Goal: Information Seeking & Learning: Check status

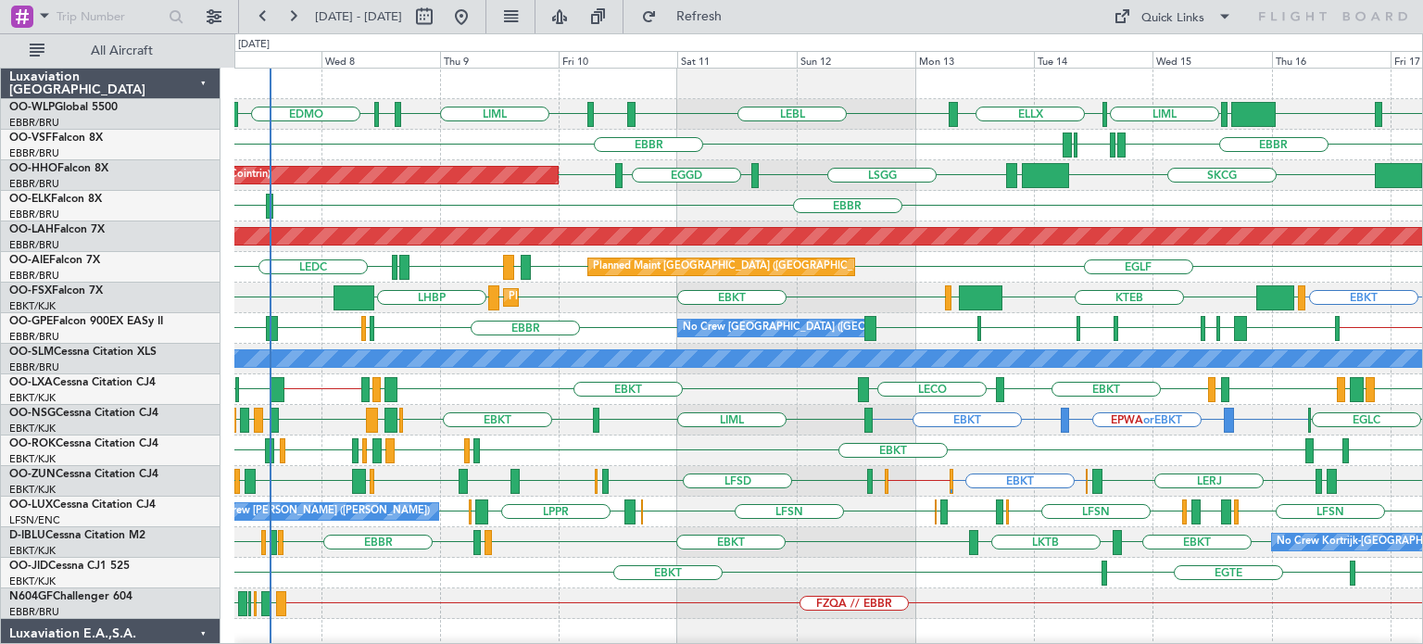
click at [875, 132] on div "LFMN LIRP [GEOGRAPHIC_DATA] [GEOGRAPHIC_DATA] LIRP" at bounding box center [828, 145] width 1188 height 31
click at [737, 22] on span "Refresh" at bounding box center [700, 16] width 78 height 13
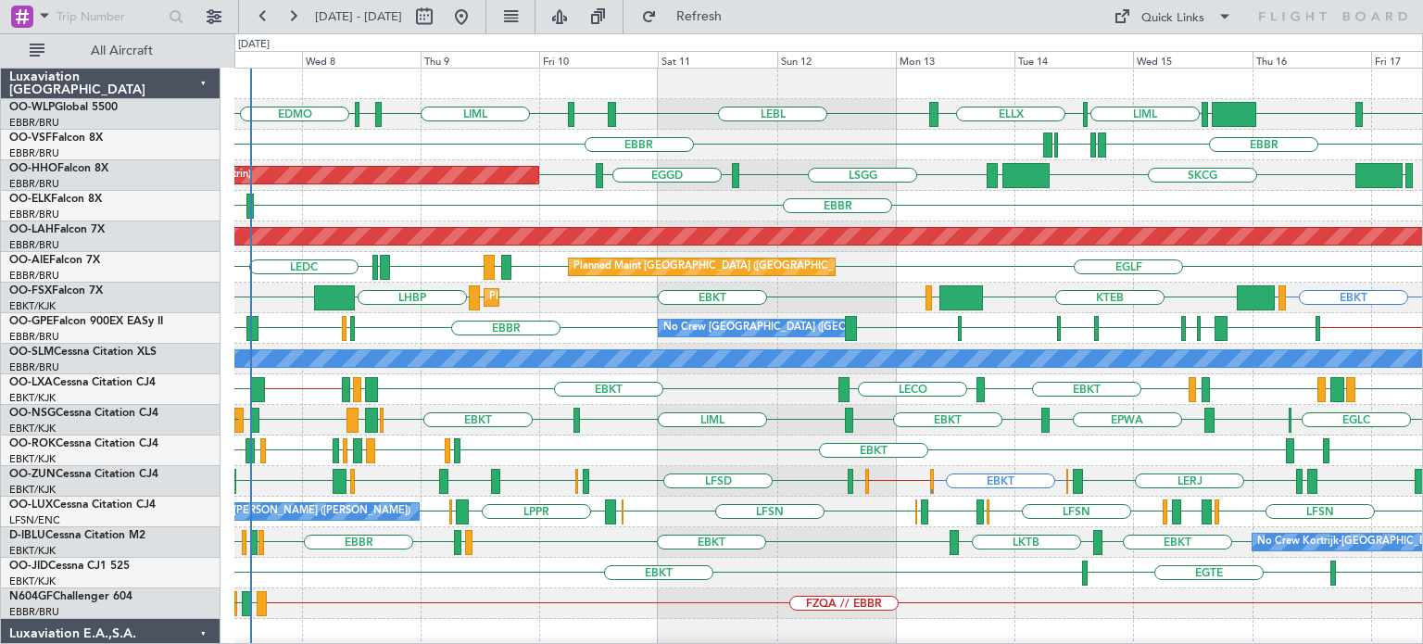
click at [716, 124] on div "LIML EDDP EDMO KTEB KIND EBLG LIML ELLX LEBL EBLG" at bounding box center [828, 114] width 1188 height 31
click at [722, 136] on div "EBBR [GEOGRAPHIC_DATA] LIRP LFMN LIRP" at bounding box center [828, 145] width 1188 height 31
click at [790, 188] on div "Planned Maint Geneva (Cointrin) [GEOGRAPHIC_DATA] EGGD SKCG [GEOGRAPHIC_DATA] […" at bounding box center [828, 175] width 1188 height 31
click at [699, 212] on div "EBBR LIML" at bounding box center [828, 206] width 1188 height 31
click at [811, 114] on div "KTEB KIND EBLG LIML ELLX LIML EDDP EDMO LEBL EBLG" at bounding box center [828, 114] width 1188 height 31
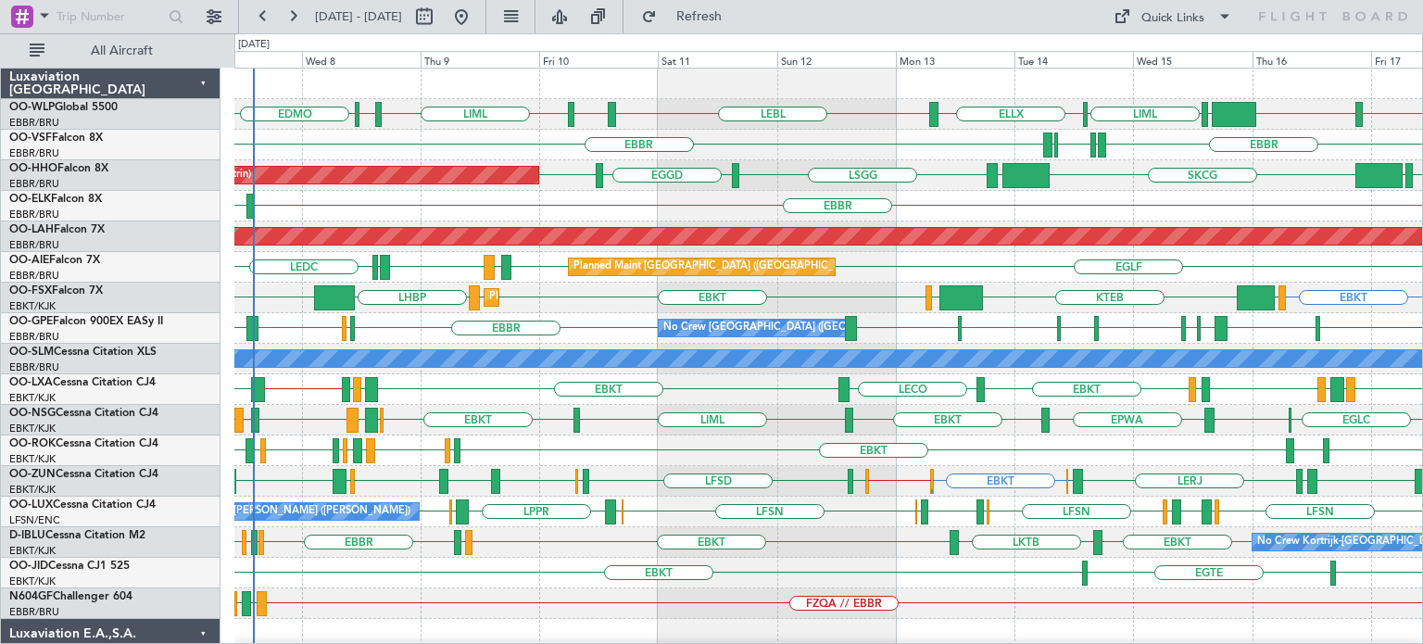
click at [721, 210] on div "EBBR LIML" at bounding box center [828, 206] width 1188 height 31
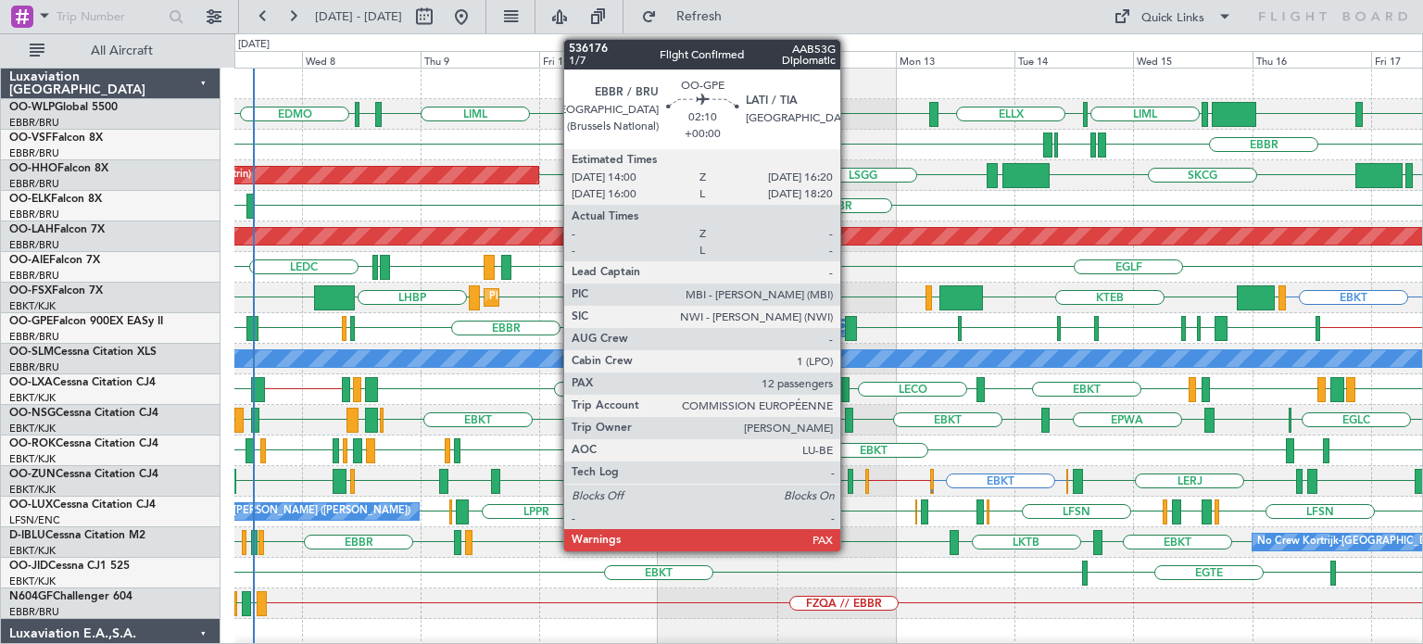
click at [850, 322] on div at bounding box center [851, 328] width 12 height 25
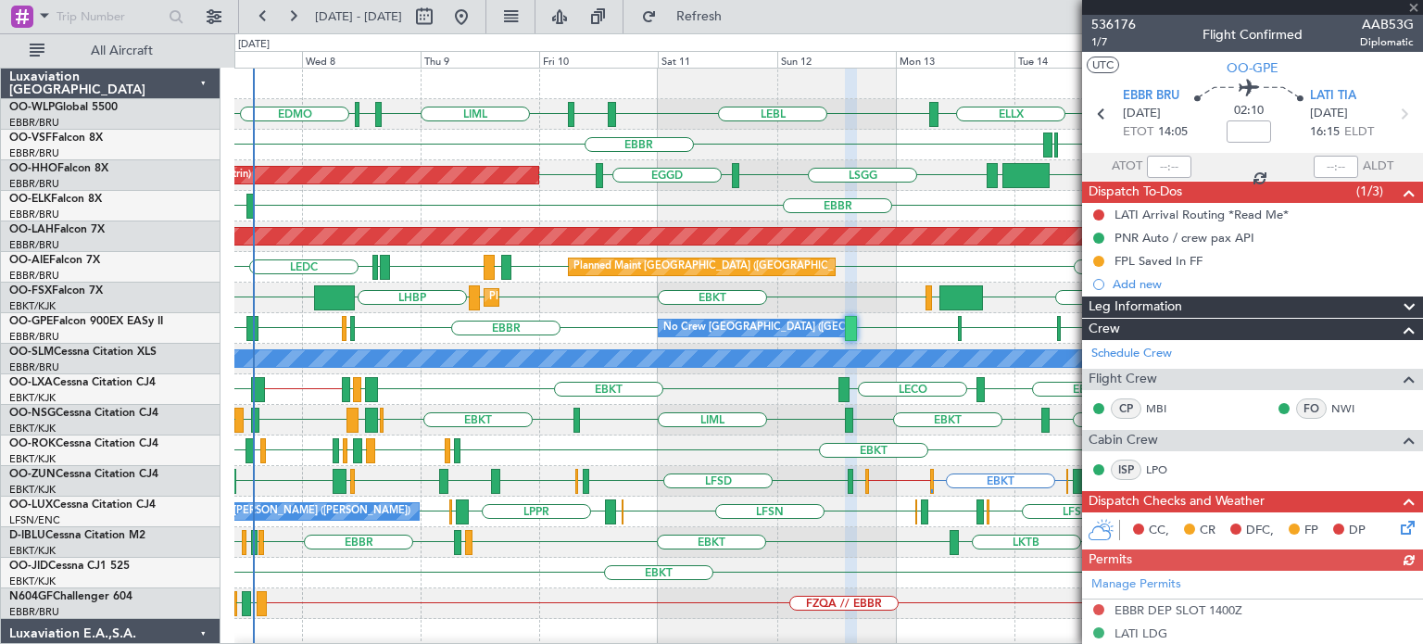
scroll to position [278, 0]
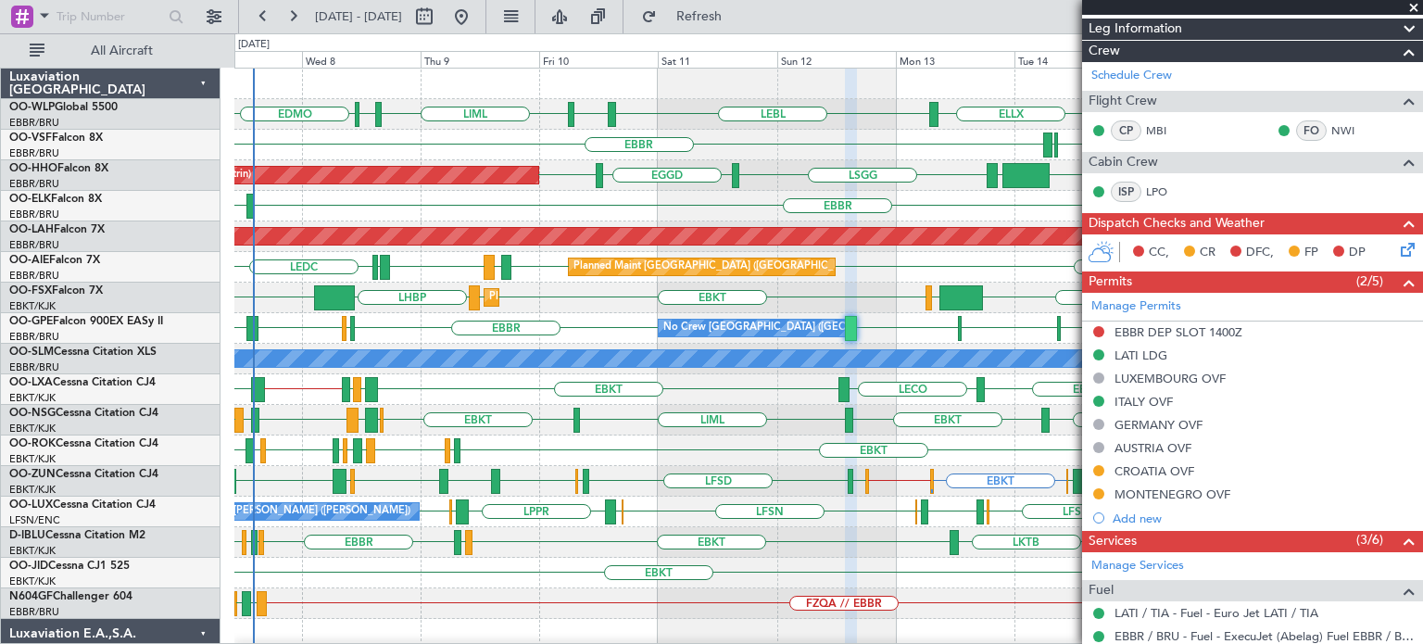
click at [1415, 6] on span at bounding box center [1414, 8] width 19 height 17
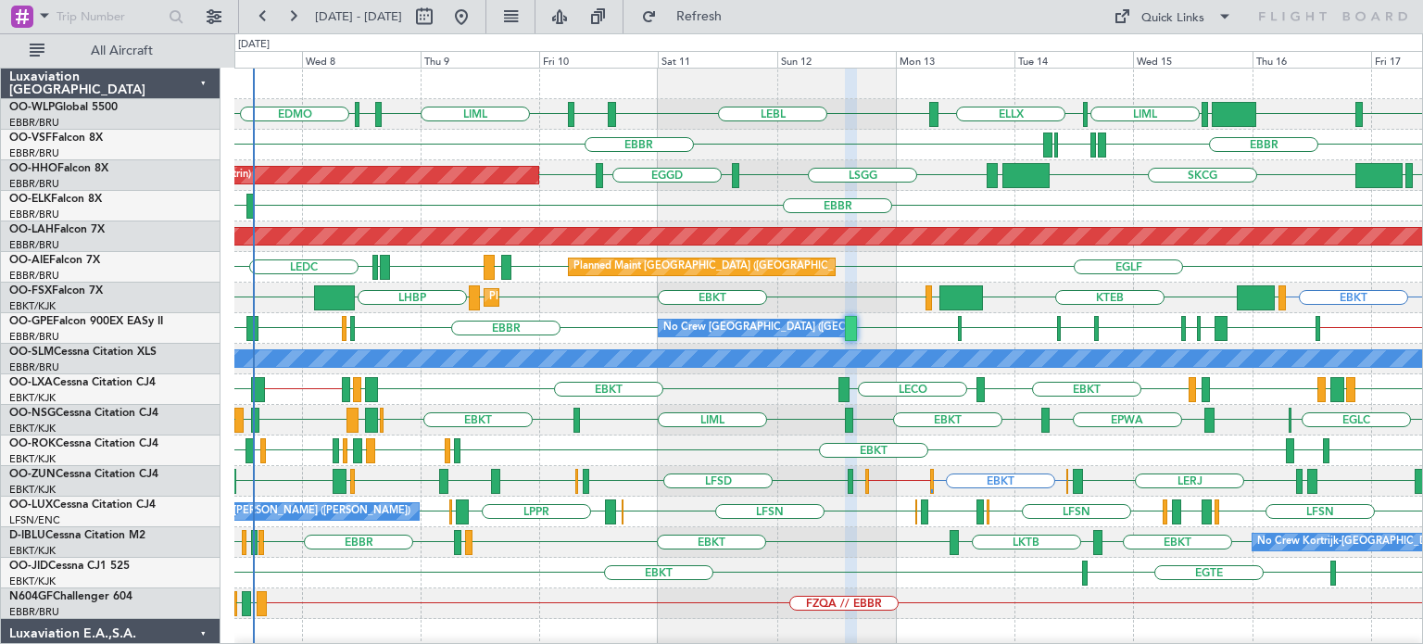
type input "0"
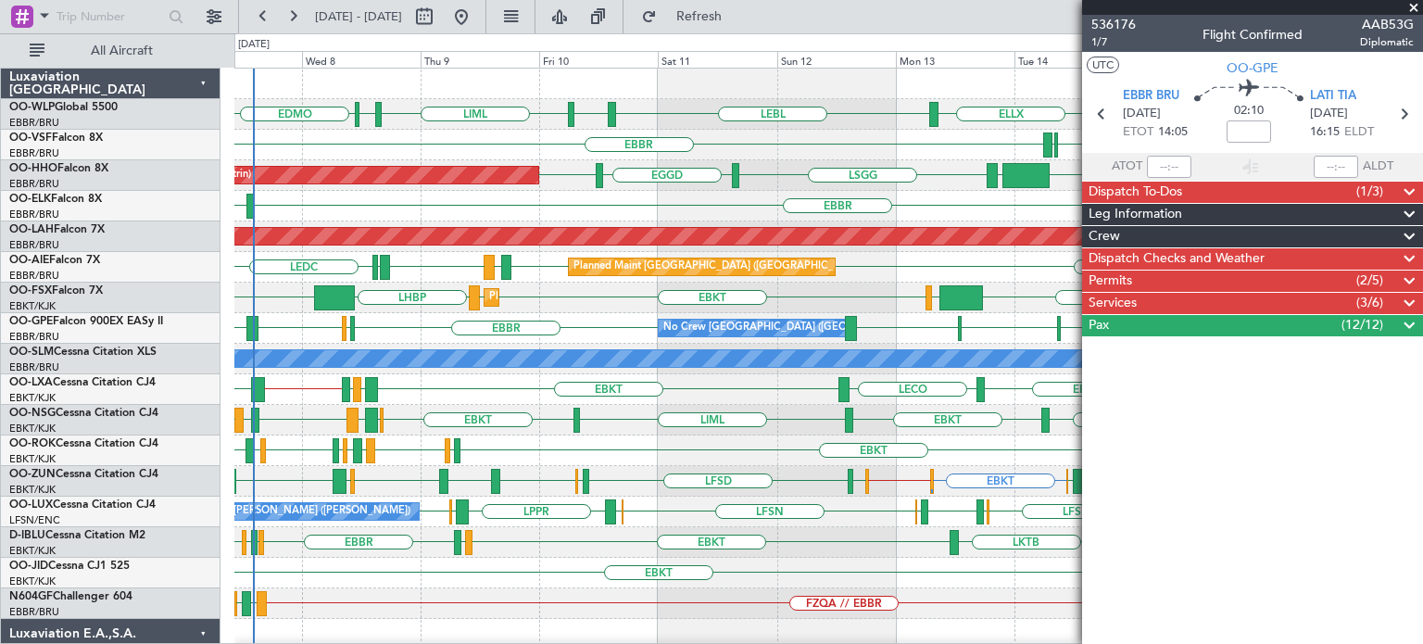
scroll to position [0, 0]
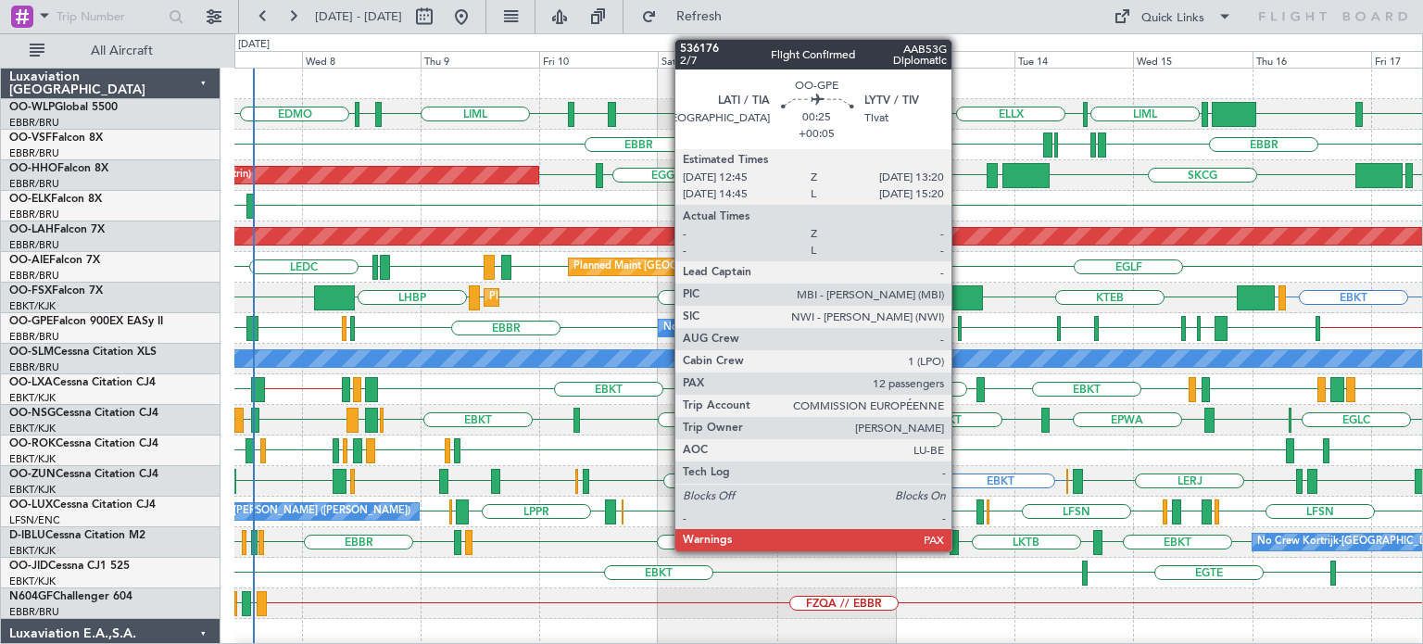
click at [960, 324] on div at bounding box center [960, 328] width 4 height 25
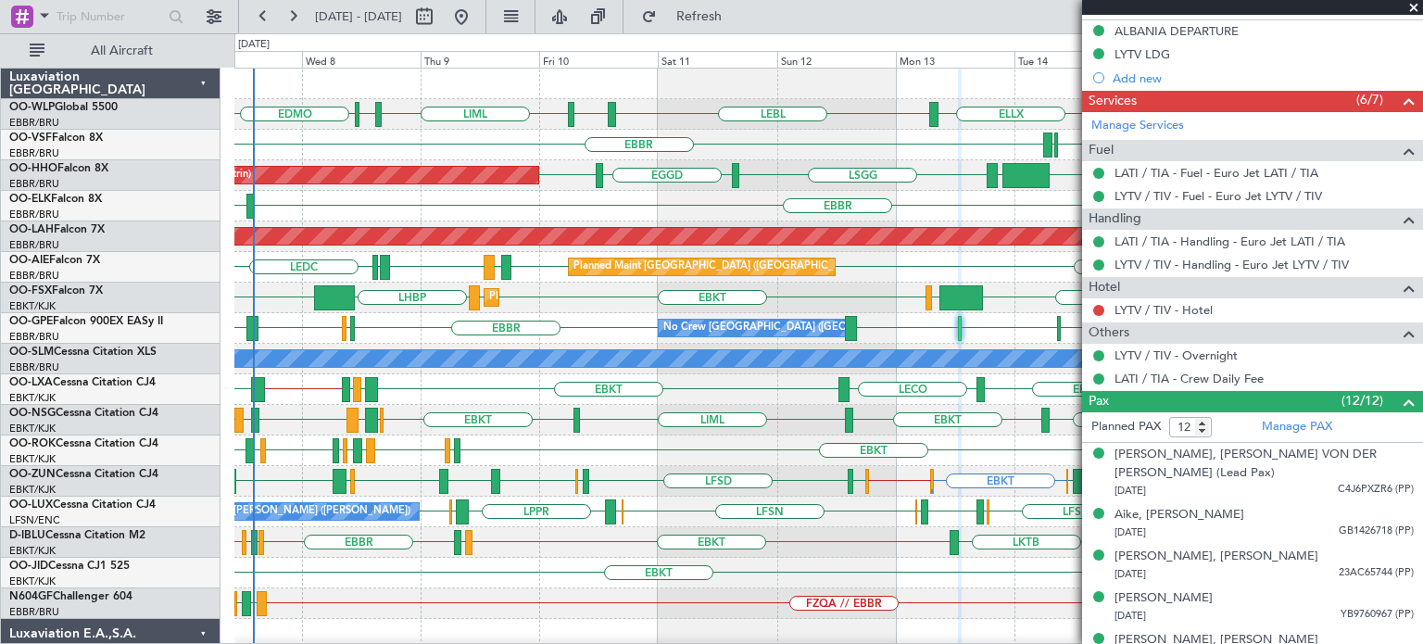
scroll to position [371, 0]
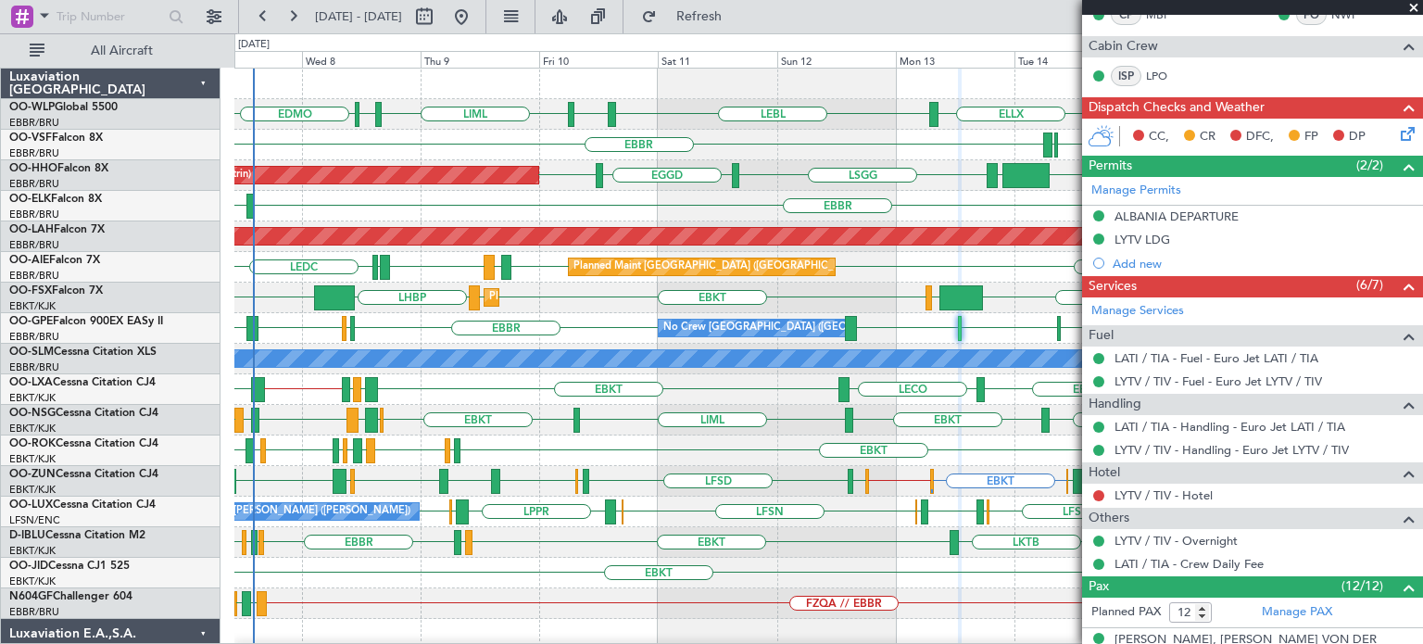
click at [1412, 8] on span at bounding box center [1414, 8] width 19 height 17
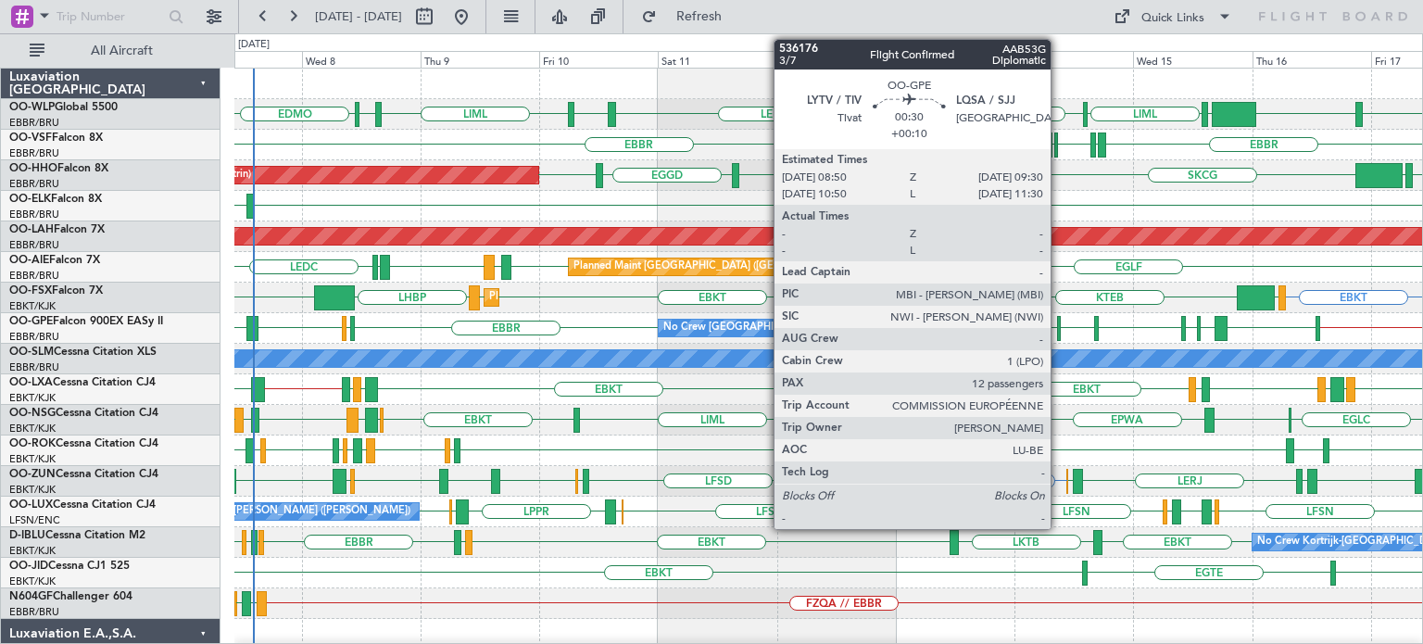
click at [1059, 324] on div at bounding box center [1059, 328] width 4 height 25
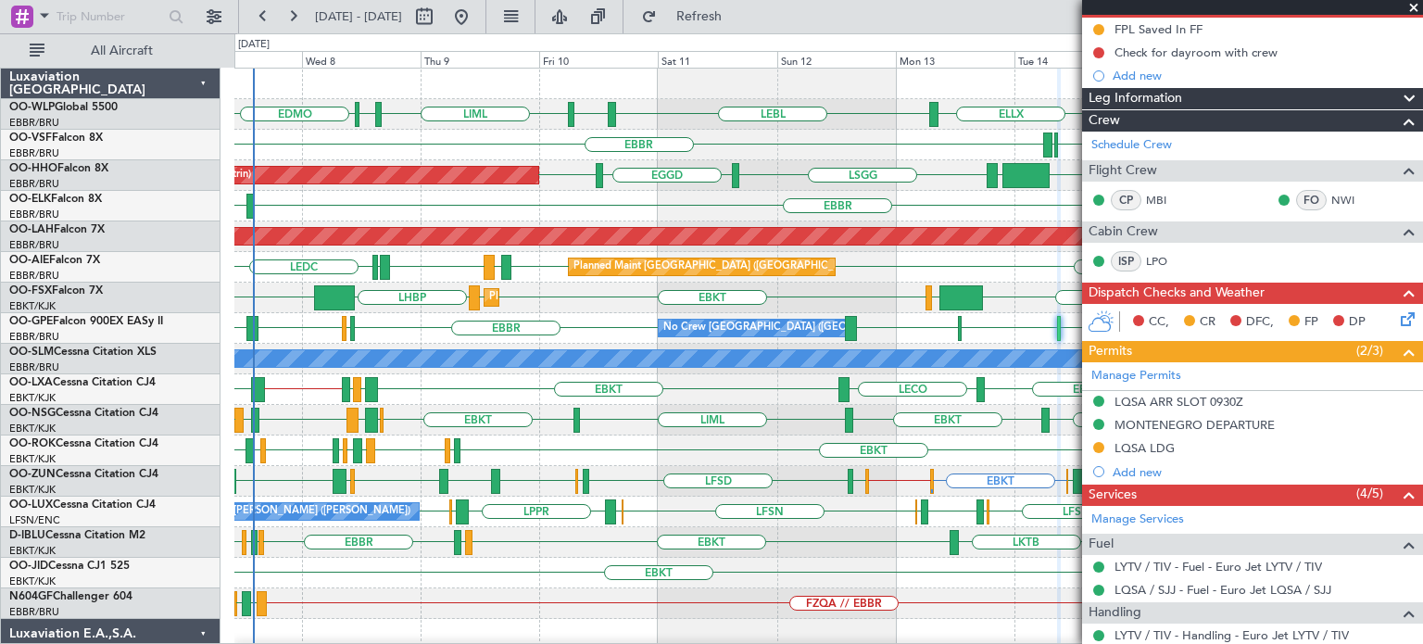
scroll to position [278, 0]
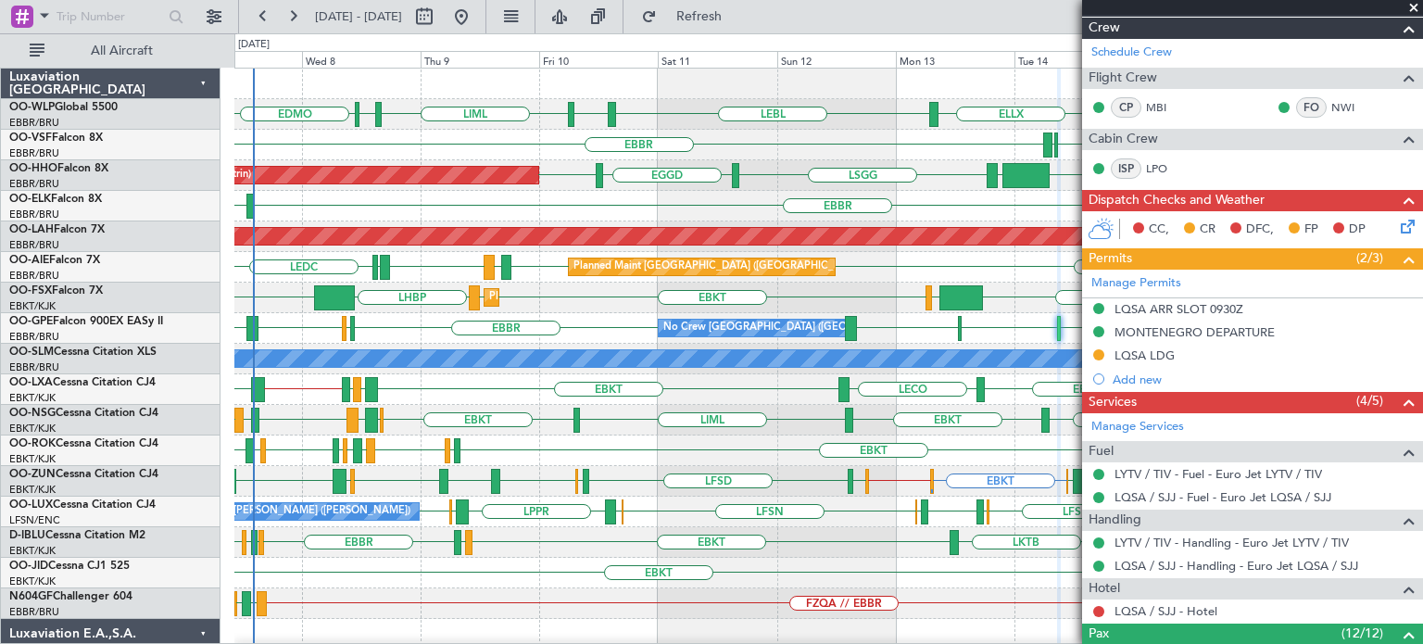
click at [1413, 6] on span at bounding box center [1414, 8] width 19 height 17
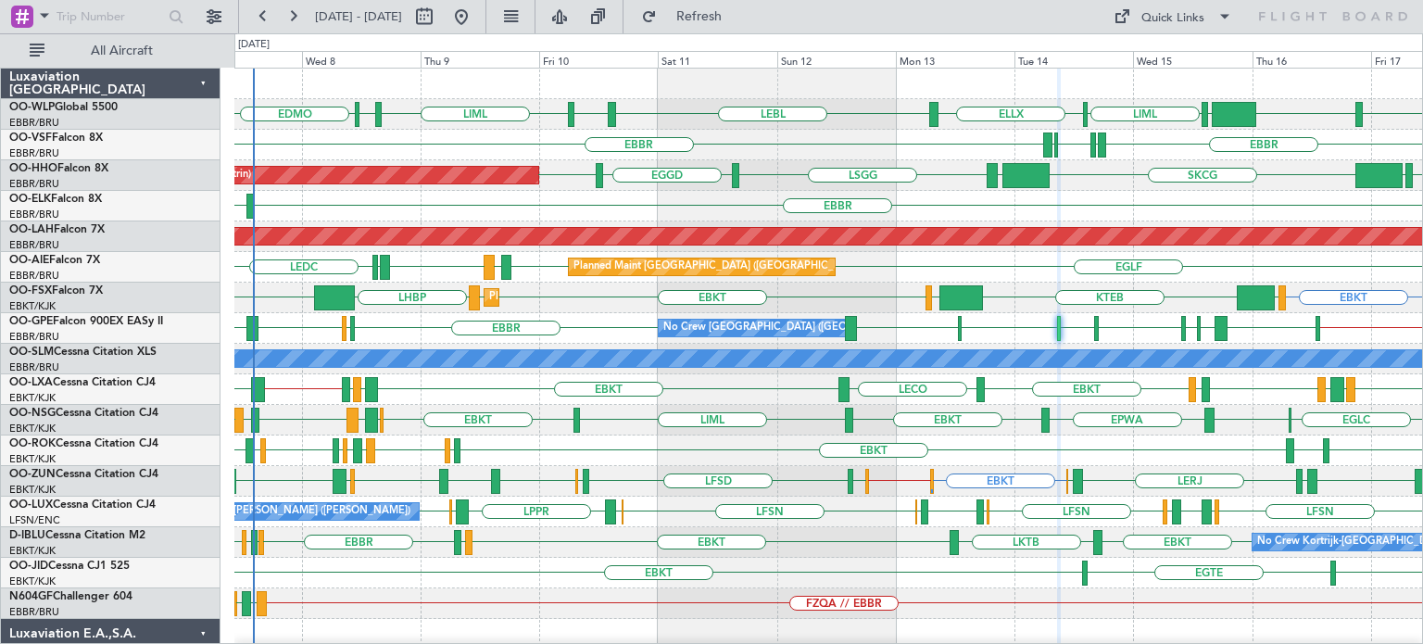
type input "0"
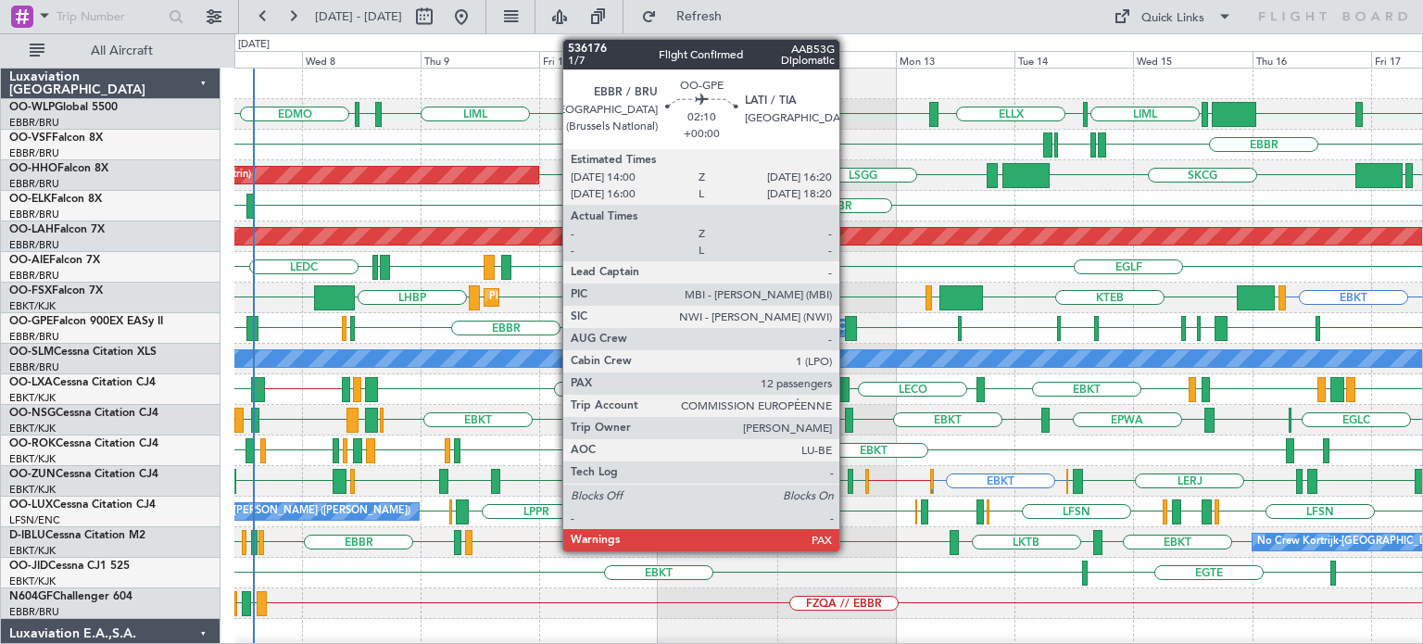
click at [848, 323] on div at bounding box center [851, 328] width 12 height 25
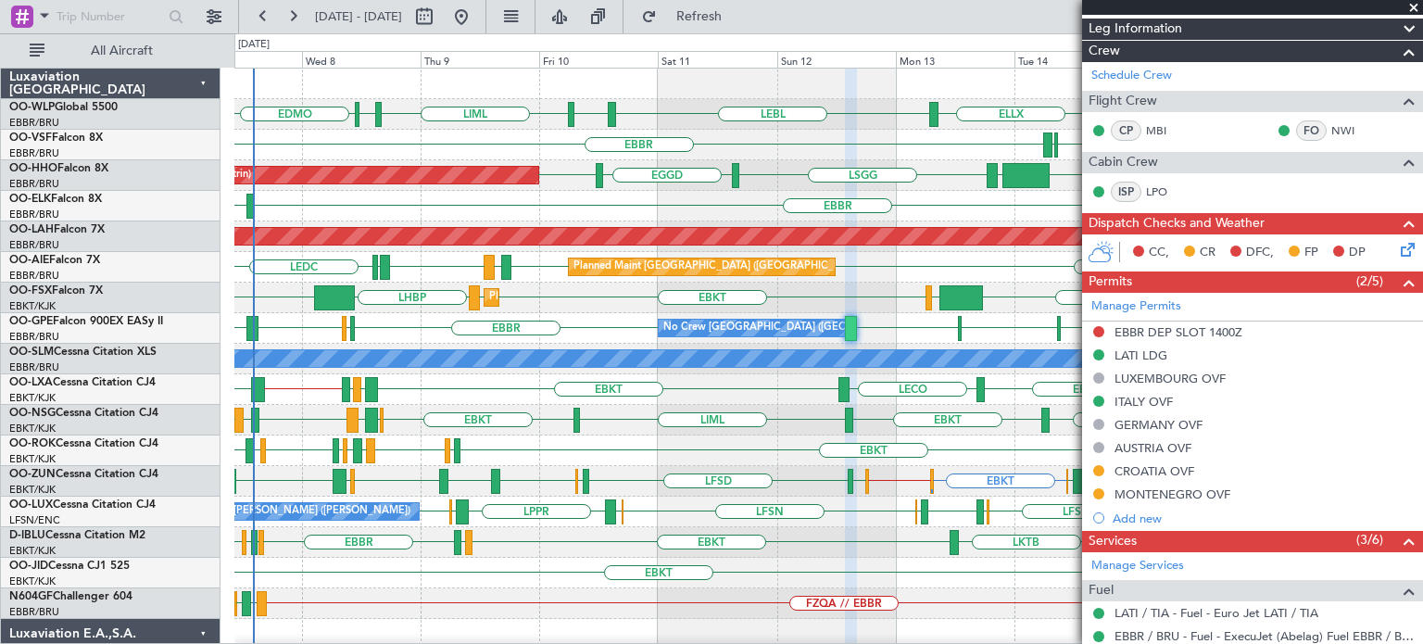
scroll to position [463, 0]
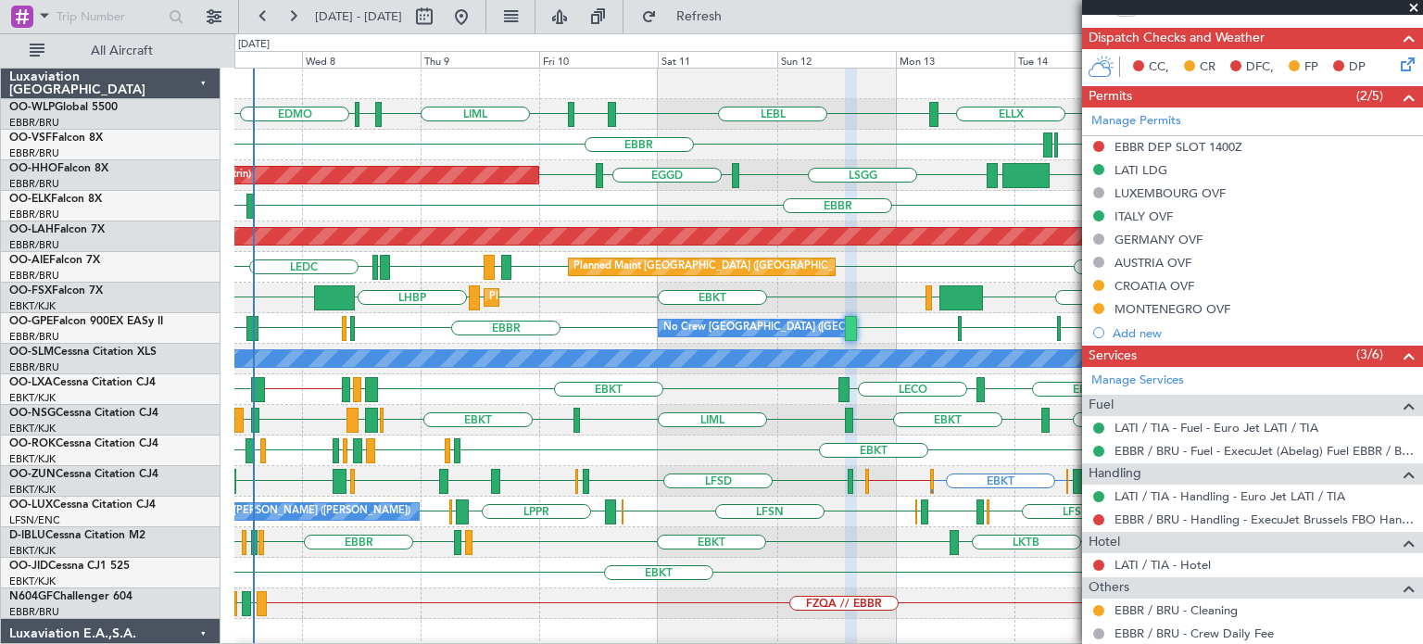
click at [1416, 3] on span at bounding box center [1414, 8] width 19 height 17
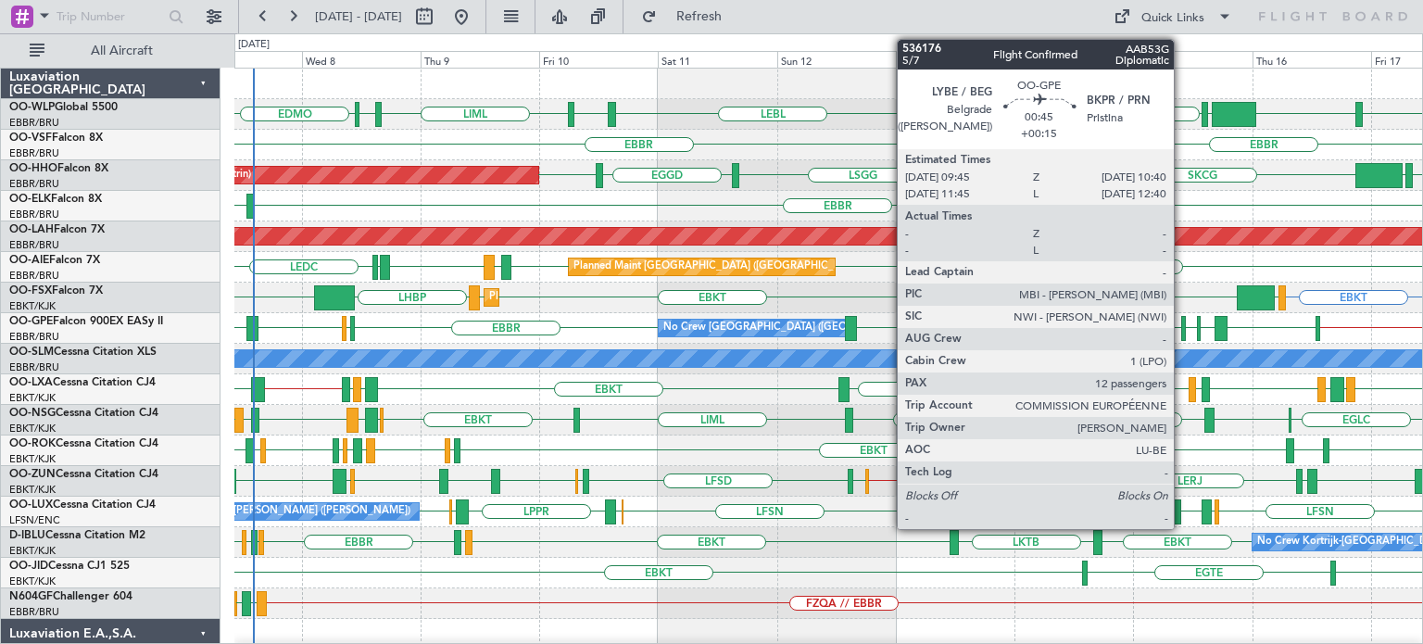
click at [1182, 324] on div at bounding box center [1183, 328] width 5 height 25
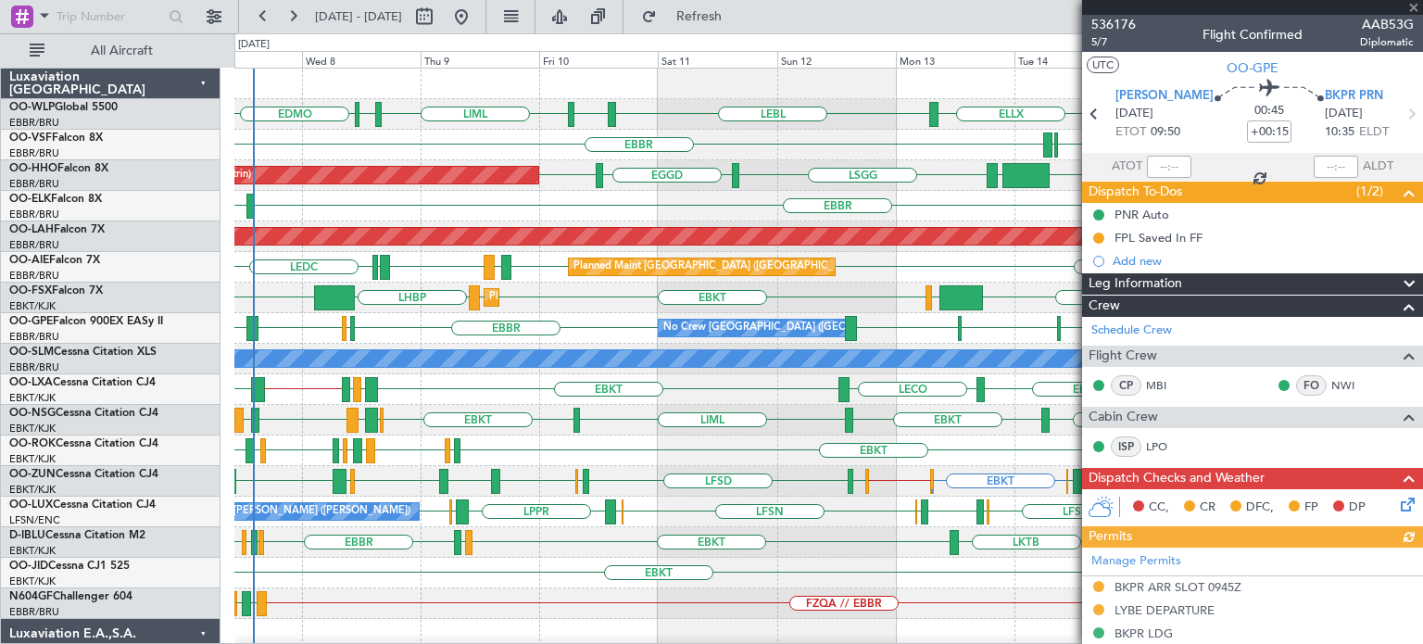
scroll to position [278, 0]
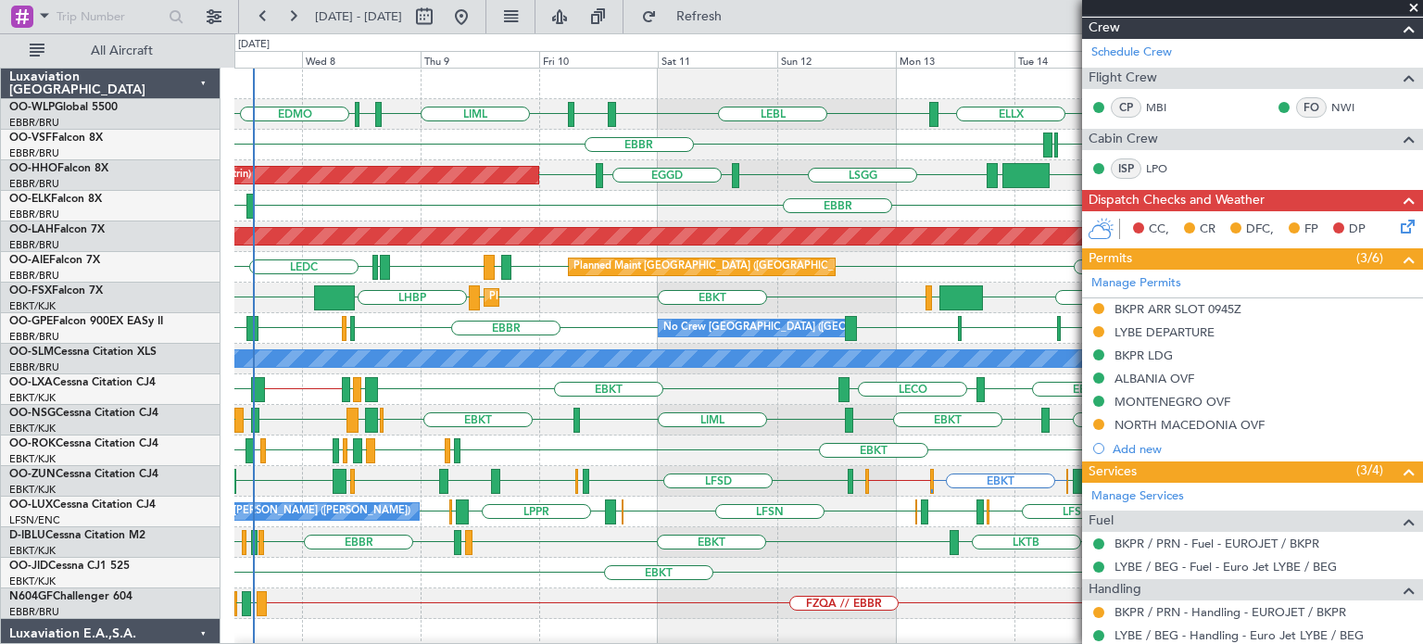
click at [1413, 3] on span at bounding box center [1414, 8] width 19 height 17
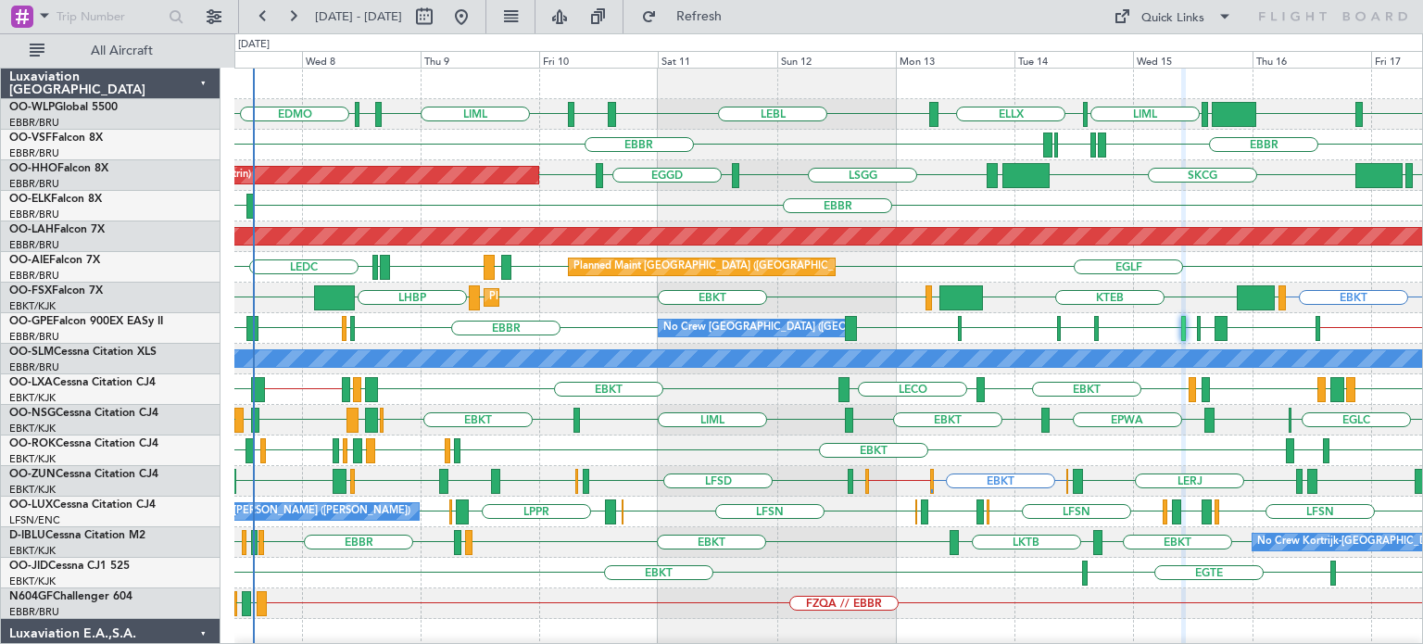
type input "0"
click at [738, 201] on div "EBBR LIML" at bounding box center [828, 206] width 1188 height 31
click at [646, 405] on div "EPWA EBKT LIML EBKT EBMB LATI EBKT LFMD EBKT [GEOGRAPHIC_DATA] EBKT" at bounding box center [828, 420] width 1188 height 31
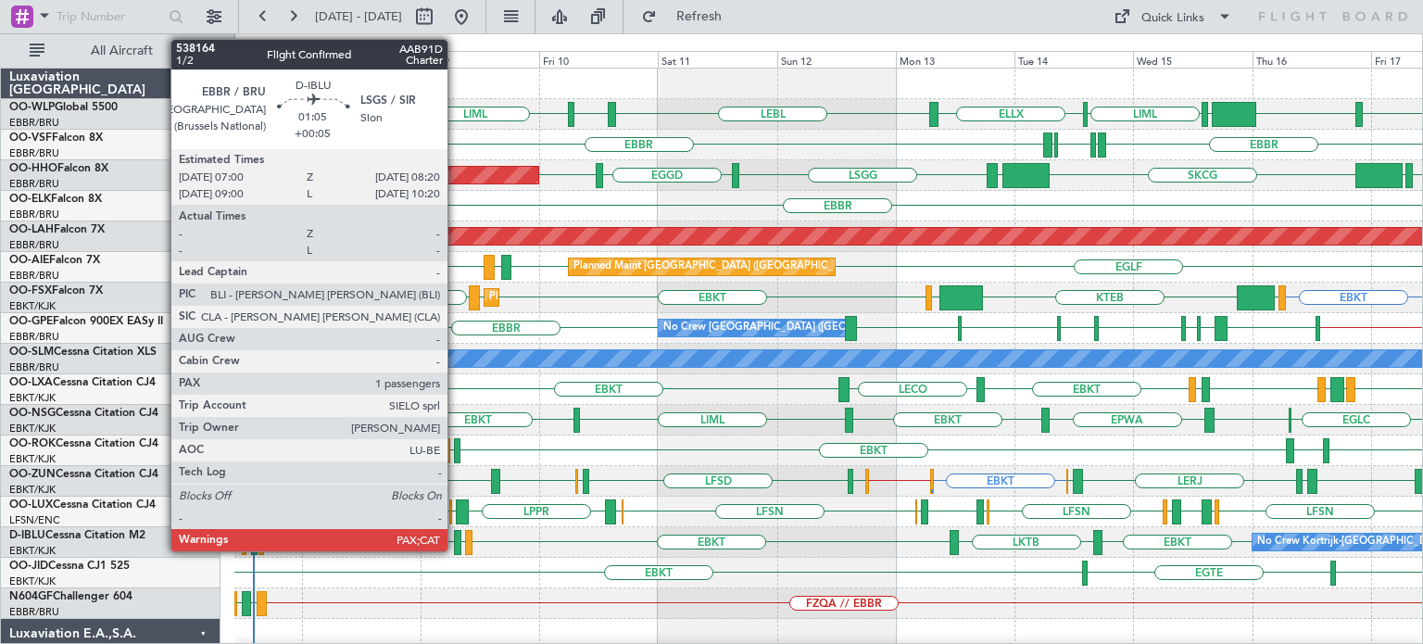
click at [456, 536] on div at bounding box center [457, 542] width 7 height 25
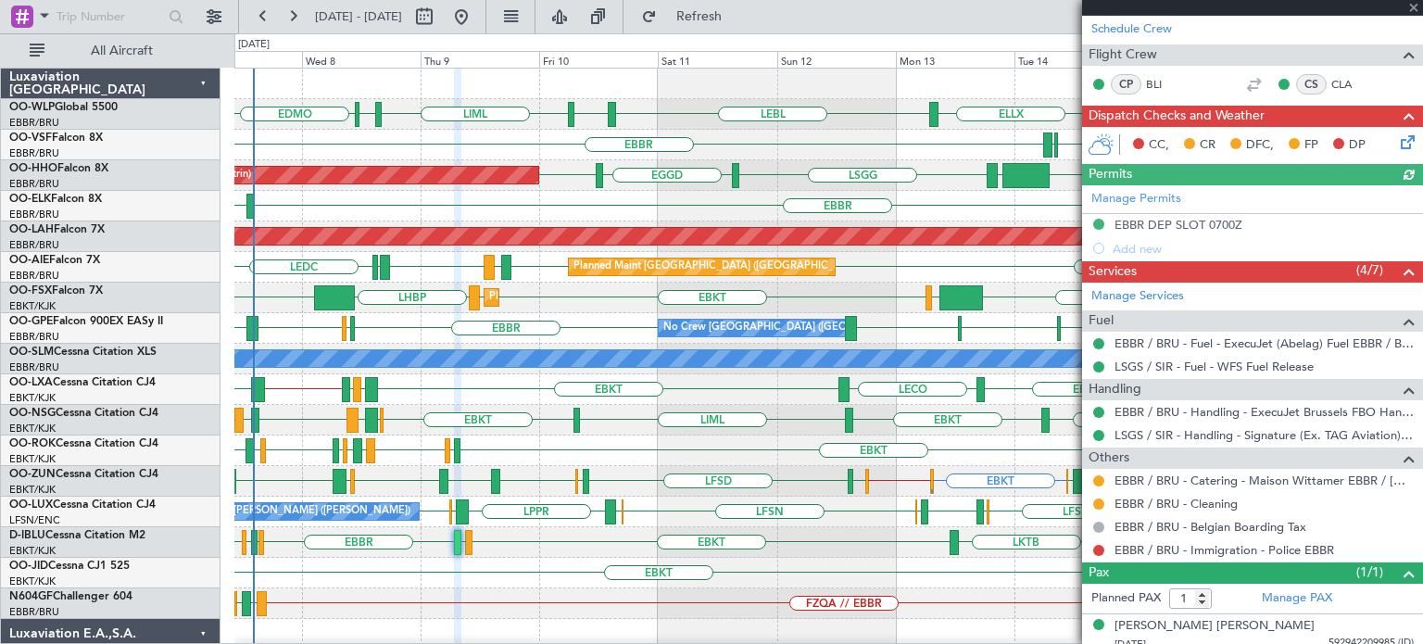
scroll to position [286, 0]
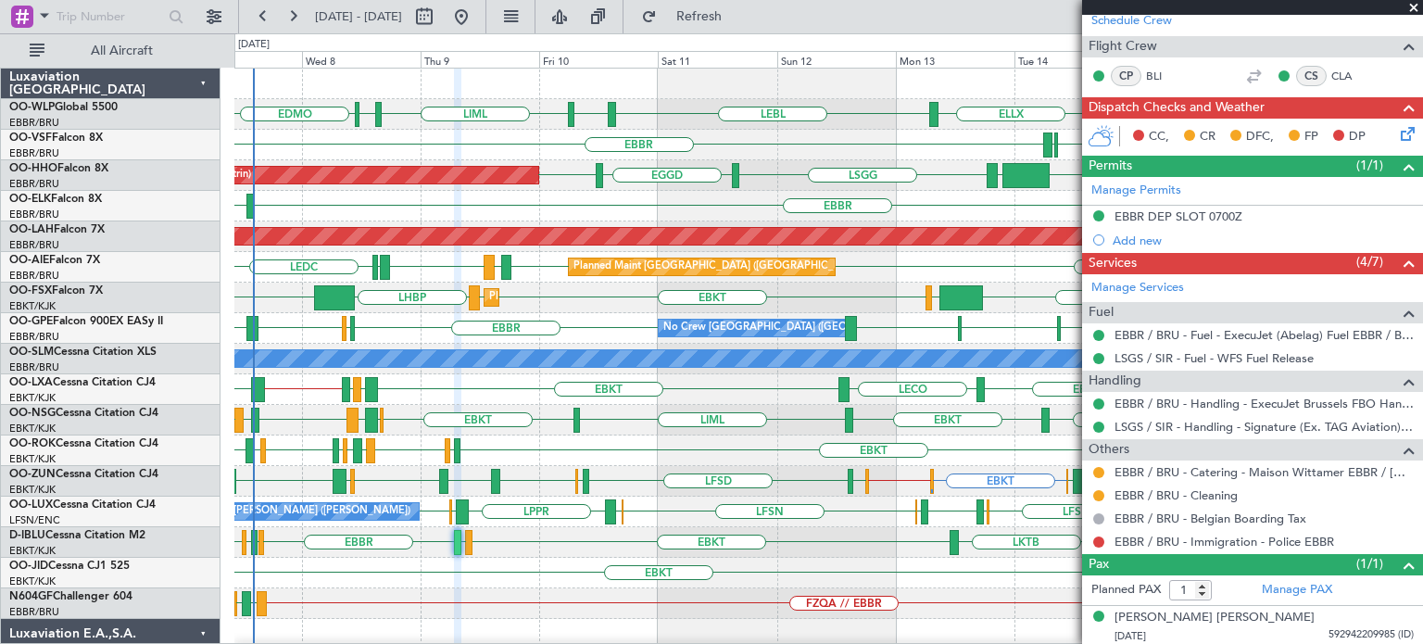
click at [1415, 5] on span at bounding box center [1414, 8] width 19 height 17
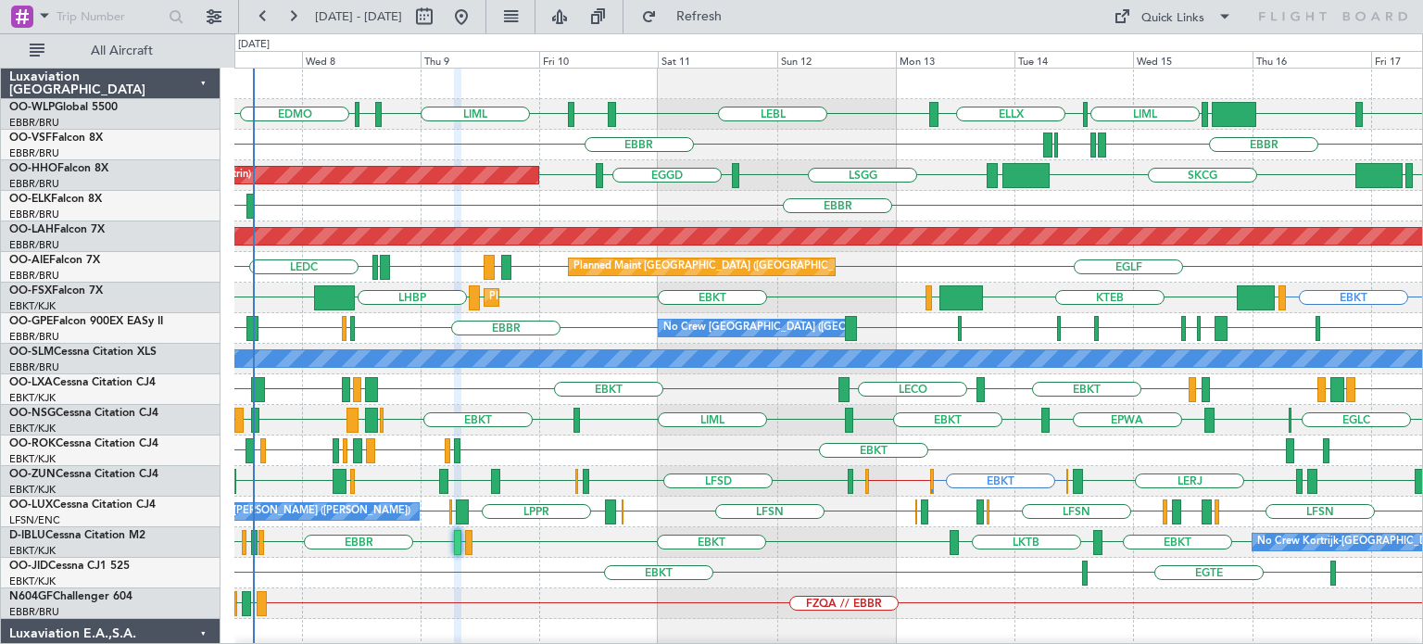
type input "0"
click at [584, 303] on div "EBKT KTEB LIMC EBKT EBKT LHBP KTEB LOWS Planned Maint [GEOGRAPHIC_DATA]-[GEOGRA…" at bounding box center [828, 298] width 1188 height 31
click at [801, 155] on div "LFMN LIRP [GEOGRAPHIC_DATA] [GEOGRAPHIC_DATA] LIRP" at bounding box center [828, 145] width 1188 height 31
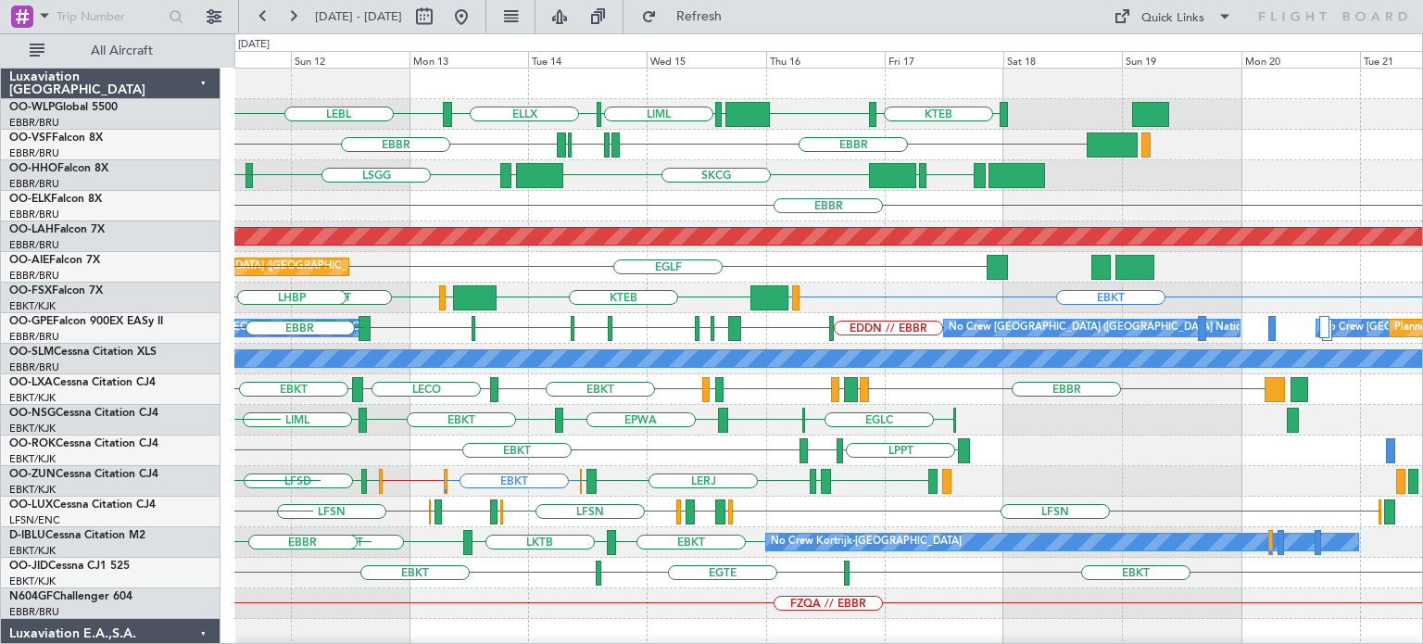
click at [784, 477] on div "ELLX LEBL KTEB KIND EBLG LIML EBLG LIML LFMN LIRP [GEOGRAPHIC_DATA] [GEOGRAPHIC…" at bounding box center [828, 619] width 1188 height 1101
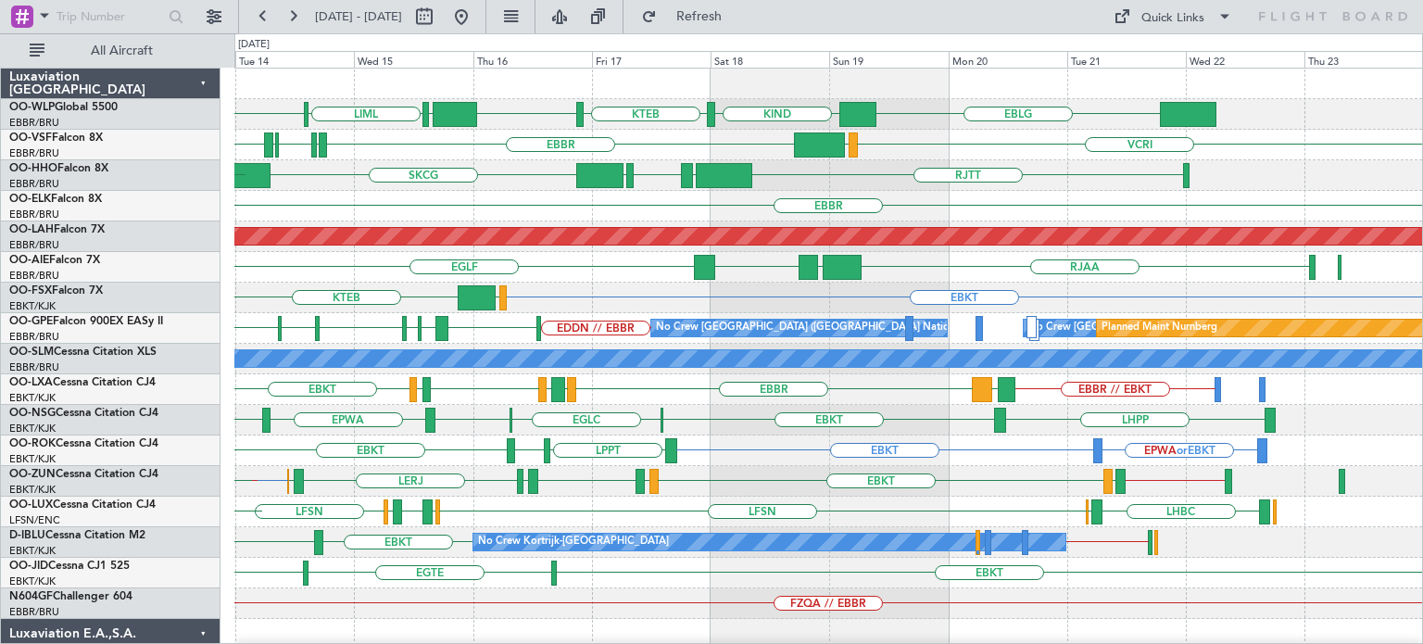
click at [855, 410] on div "EBLG ELLX KIND KTEB KIND EBLG LIML LEBL VCRI LFMN LIRP [GEOGRAPHIC_DATA] VRMU […" at bounding box center [828, 619] width 1188 height 1101
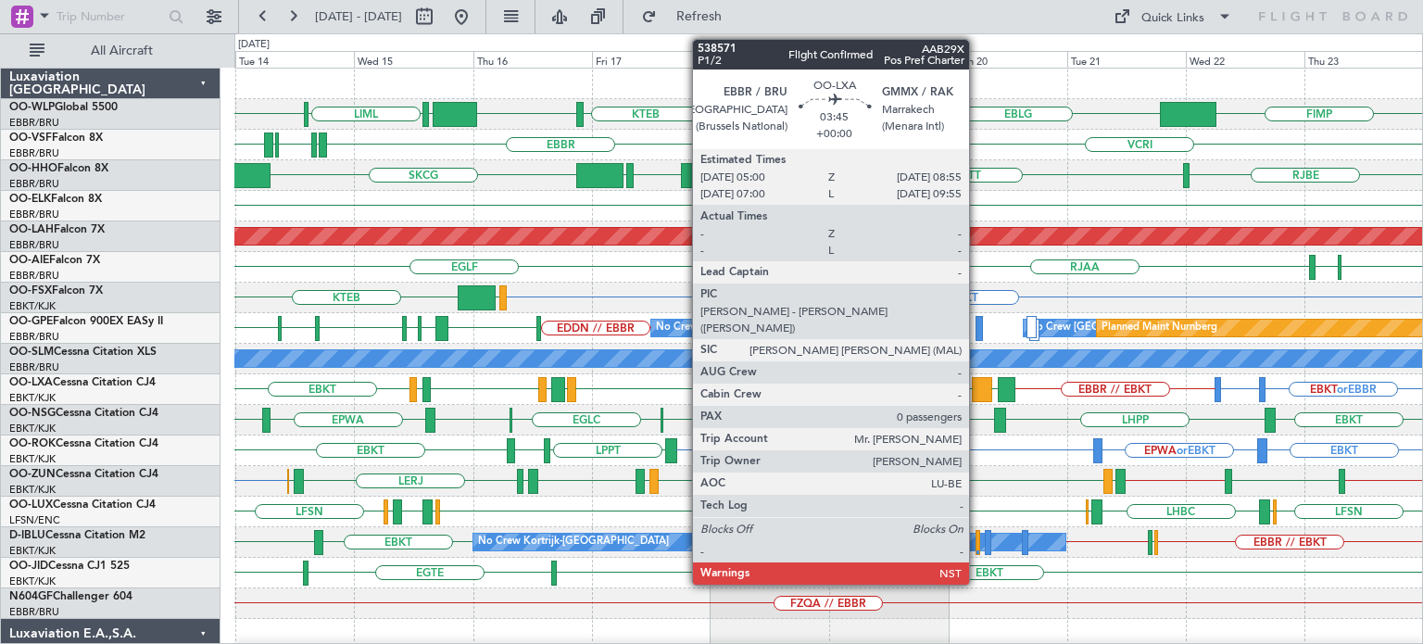
click at [977, 382] on div at bounding box center [981, 389] width 19 height 25
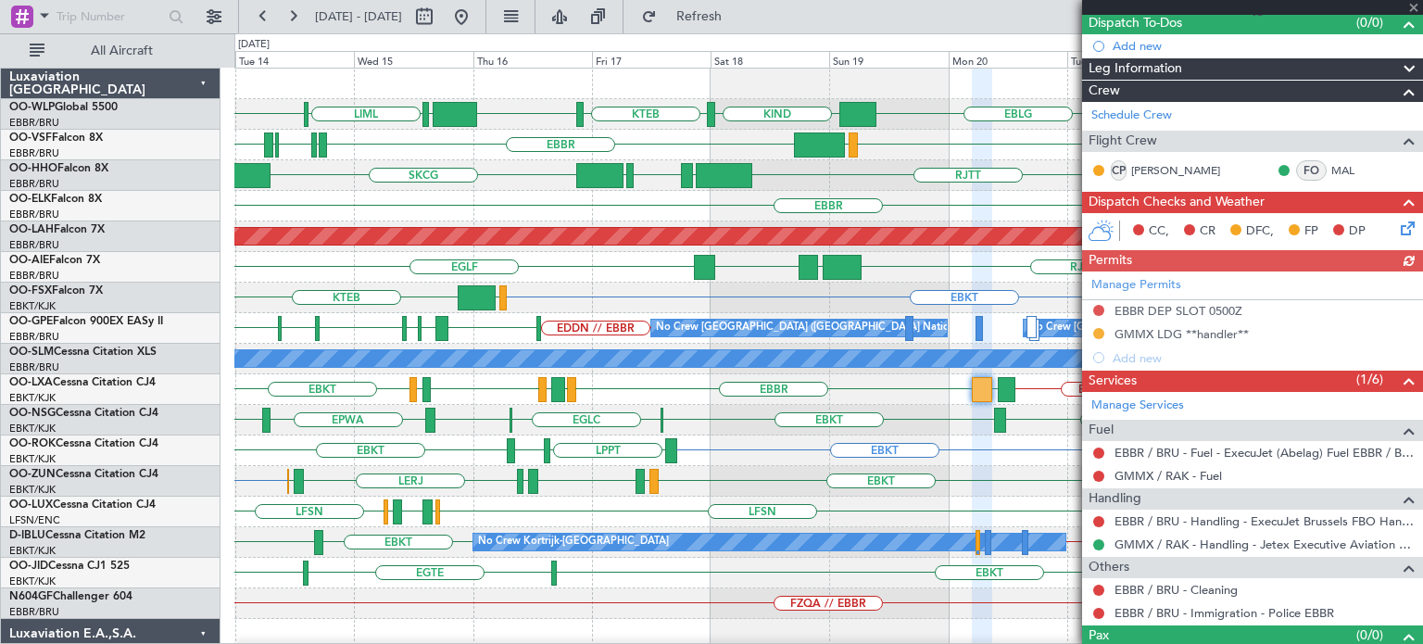
scroll to position [198, 0]
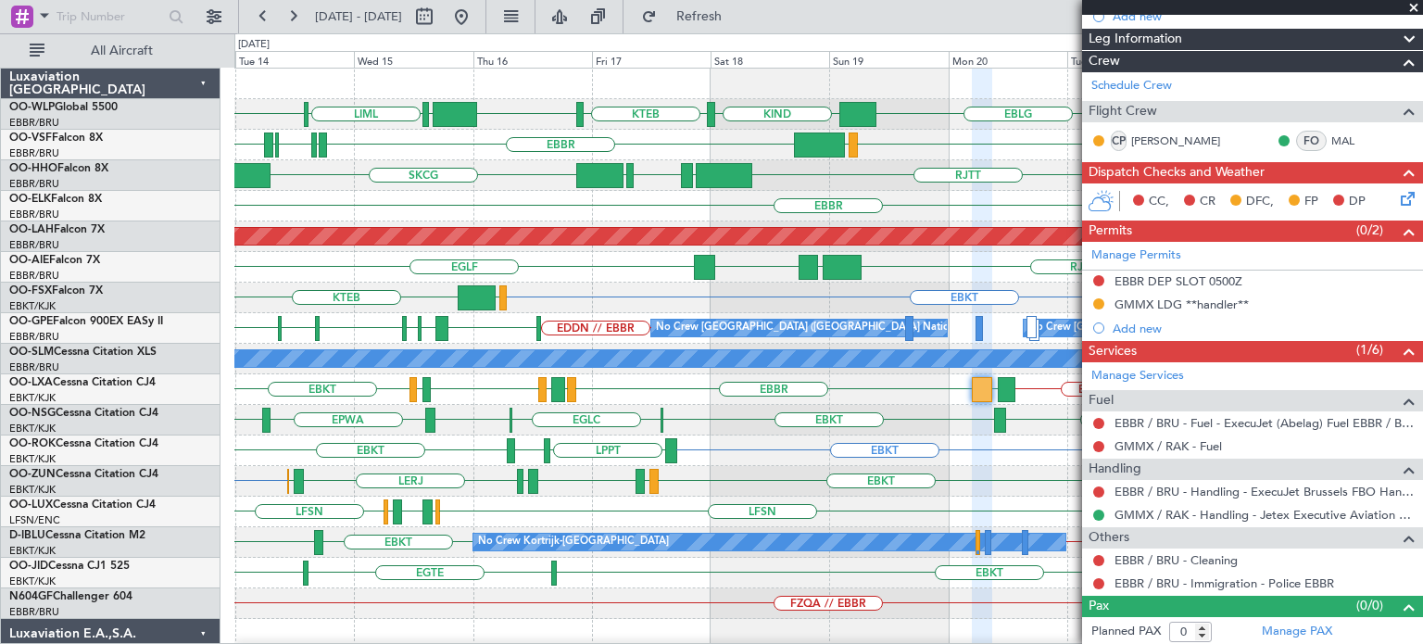
click at [1413, 6] on span at bounding box center [1414, 8] width 19 height 17
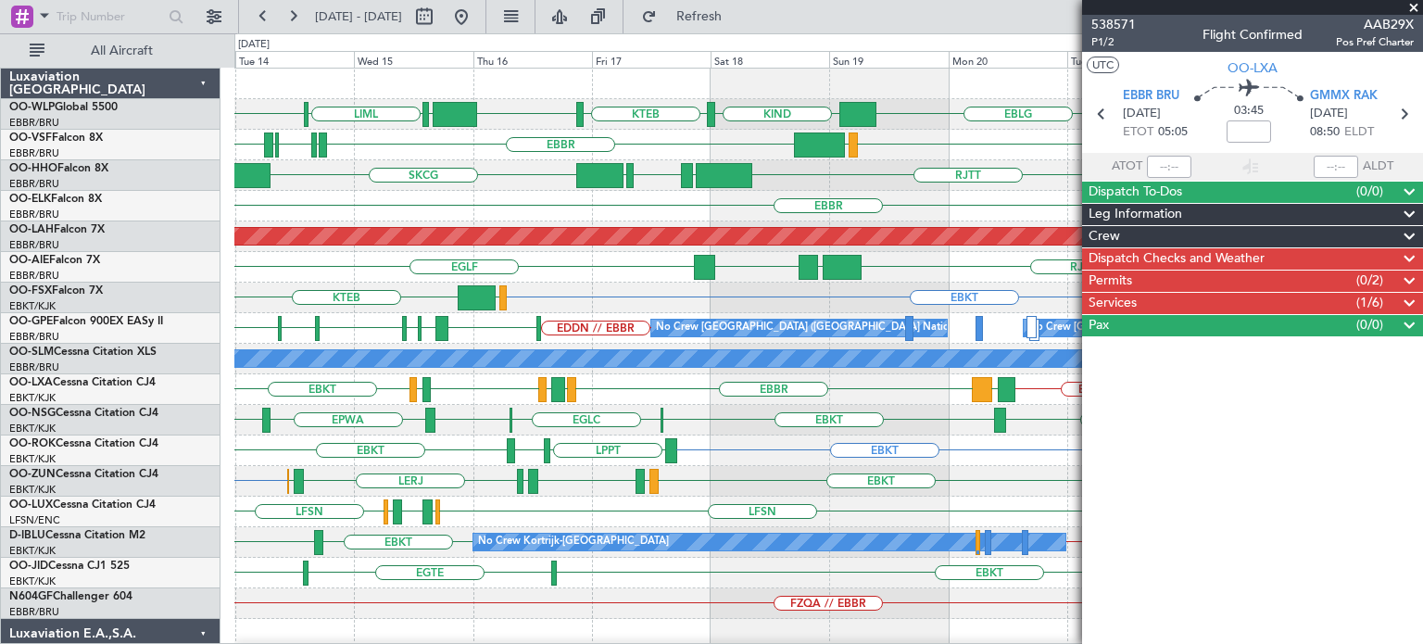
scroll to position [0, 0]
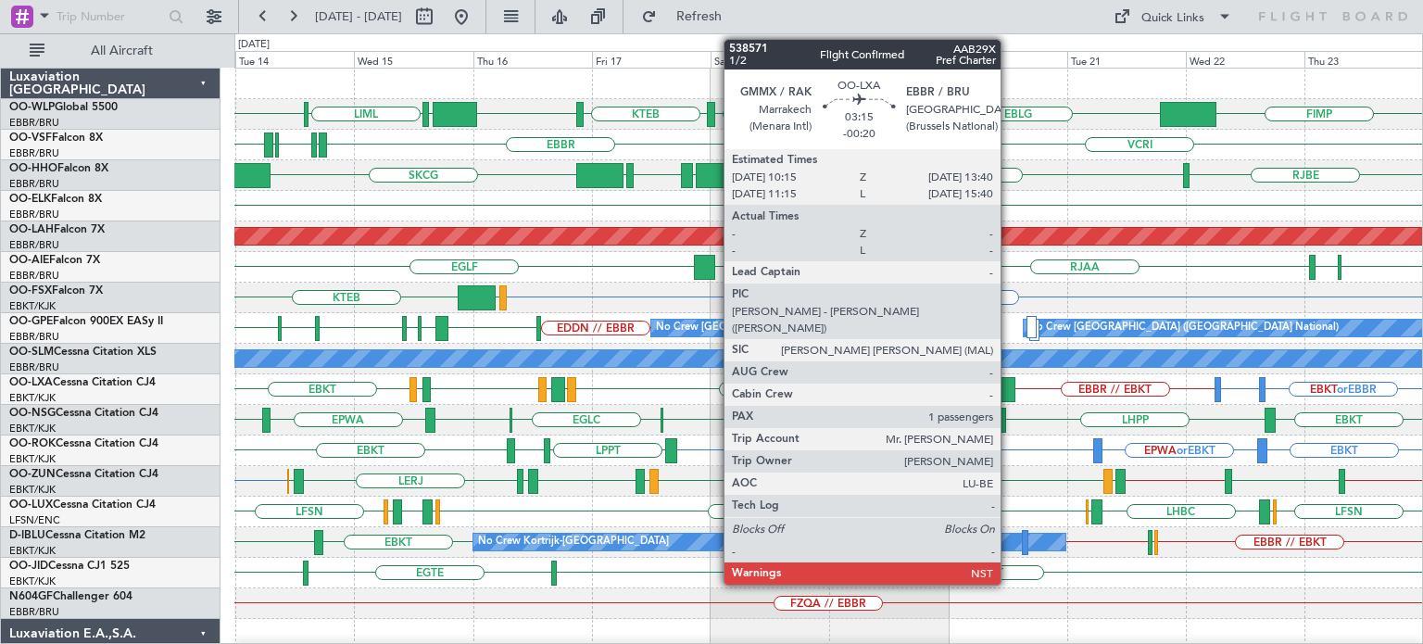
click at [1009, 384] on div at bounding box center [1007, 389] width 18 height 25
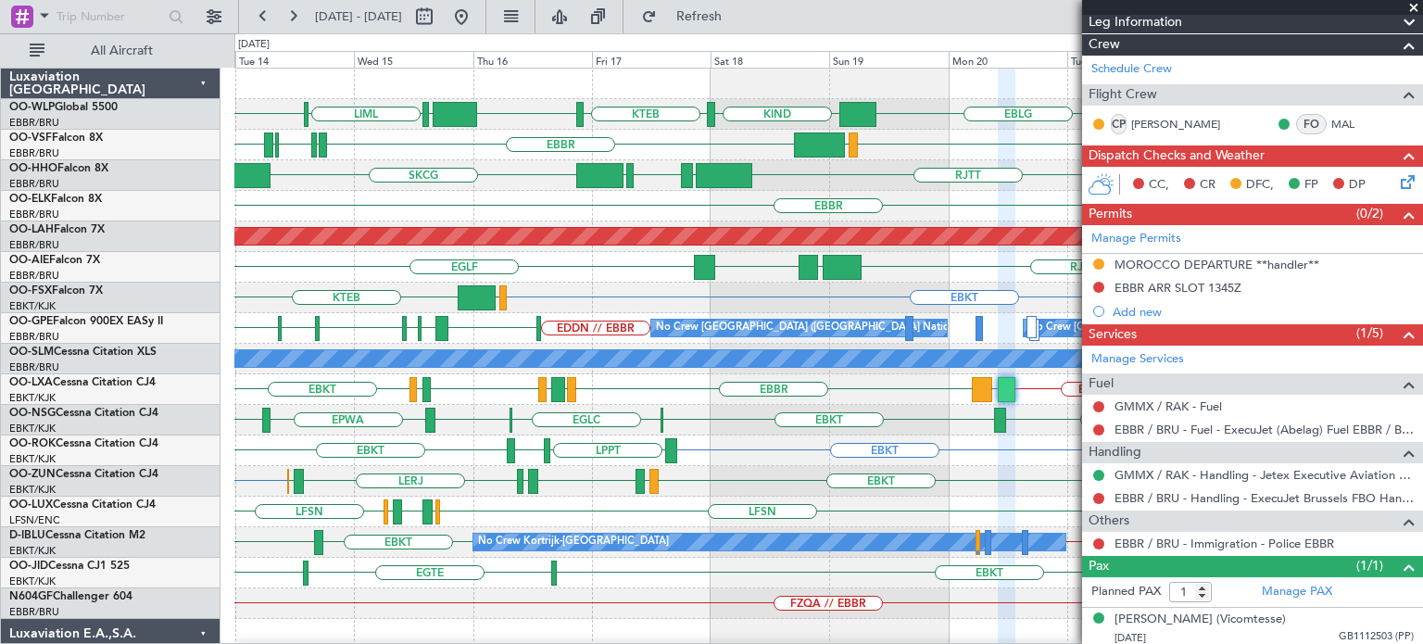
scroll to position [217, 0]
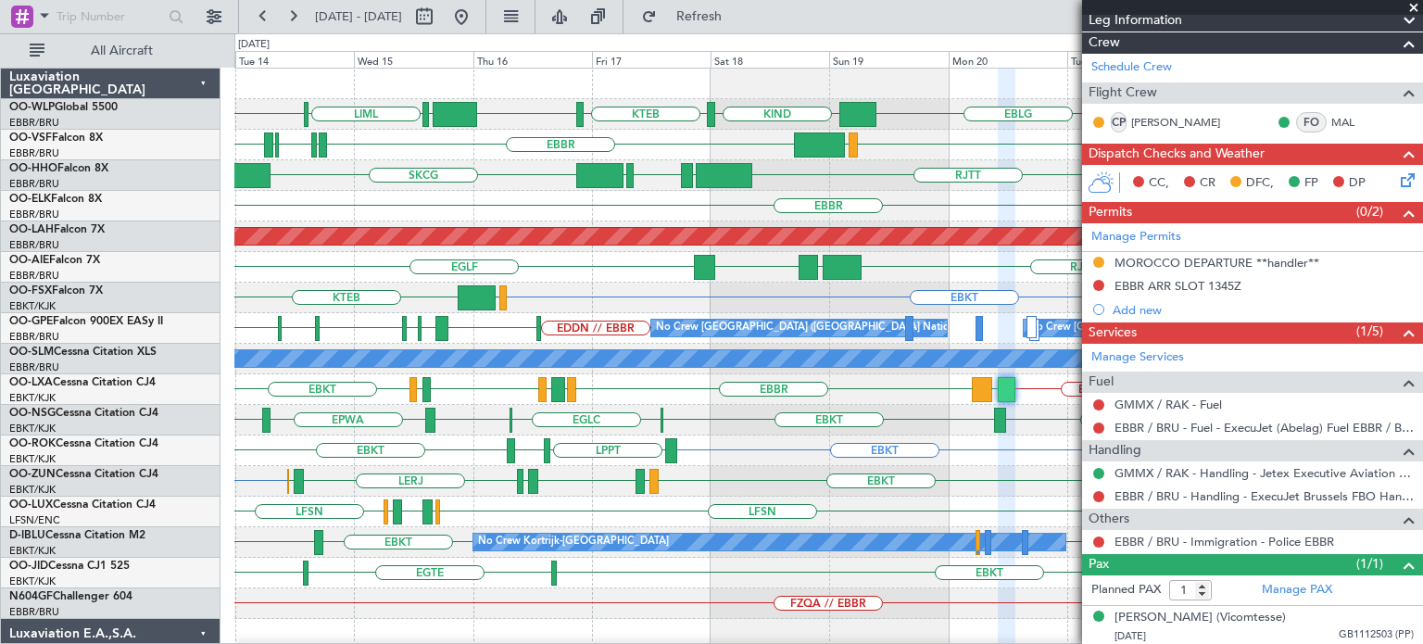
click at [1414, 8] on span at bounding box center [1414, 8] width 19 height 17
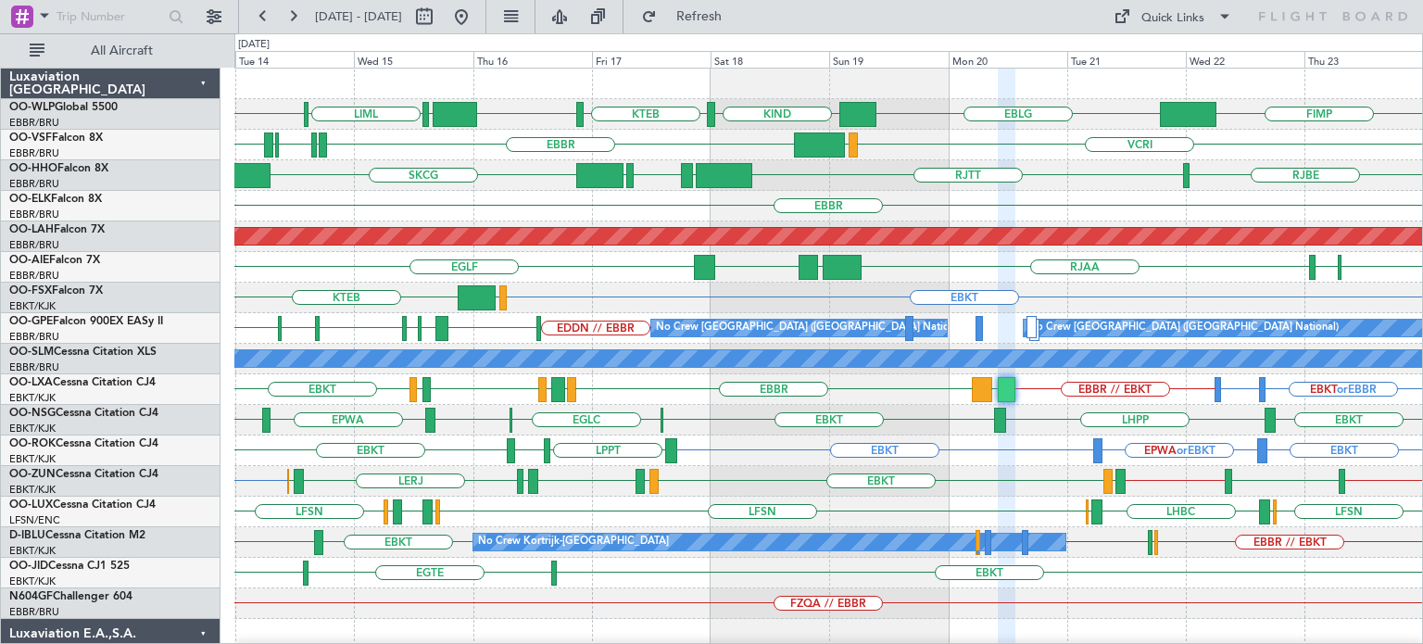
type input "0"
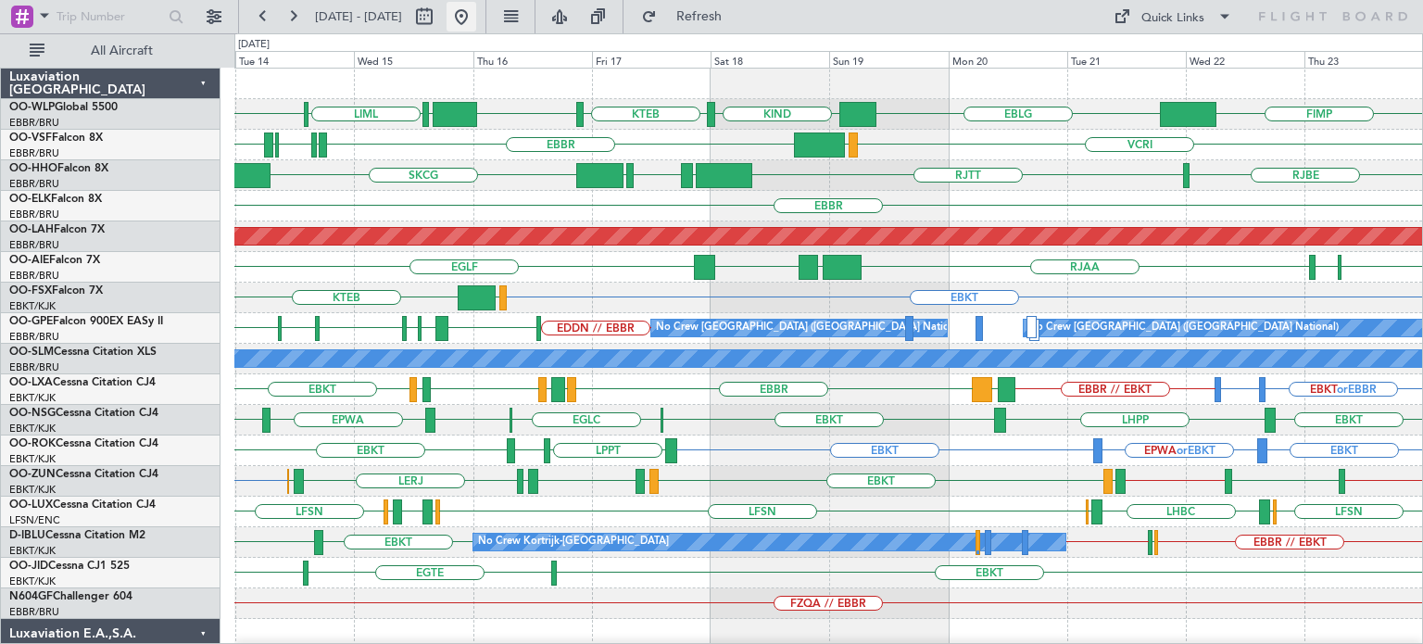
click at [476, 16] on button at bounding box center [462, 17] width 30 height 30
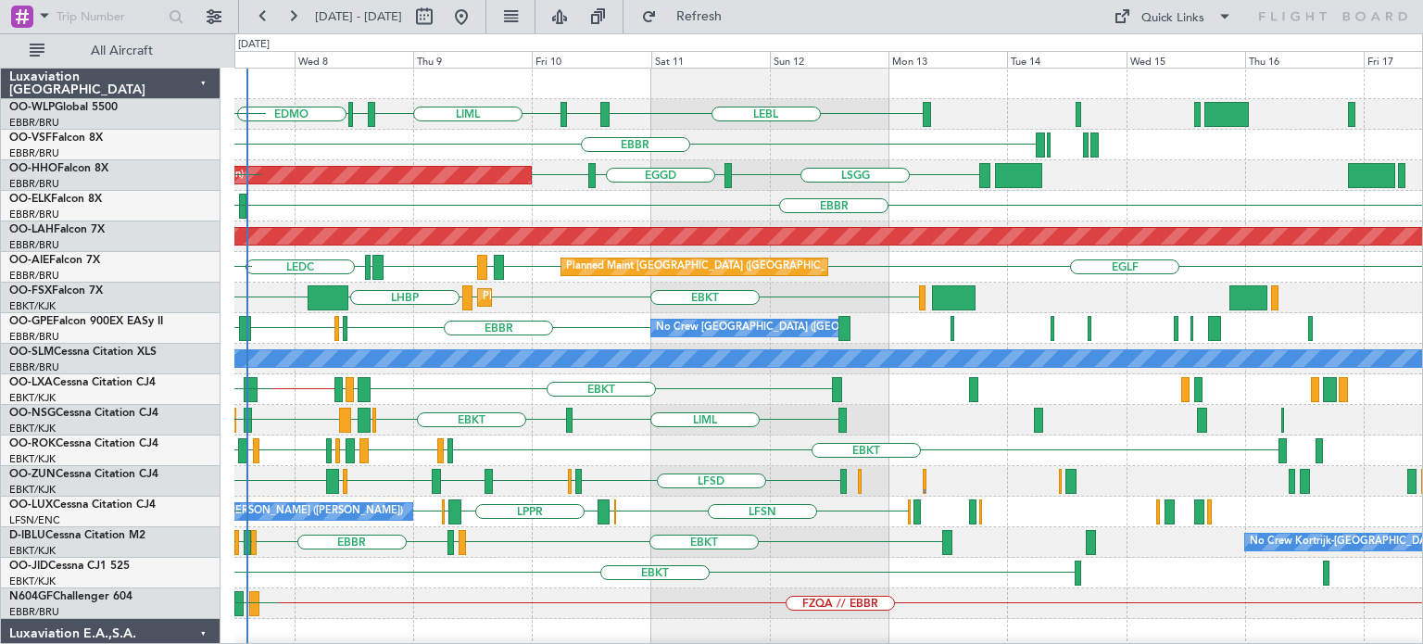
click at [680, 512] on div "LEBL EBLG LIML EDMO EDDP ELLX EBLG [GEOGRAPHIC_DATA] [GEOGRAPHIC_DATA] EGGD [GE…" at bounding box center [828, 573] width 1188 height 1009
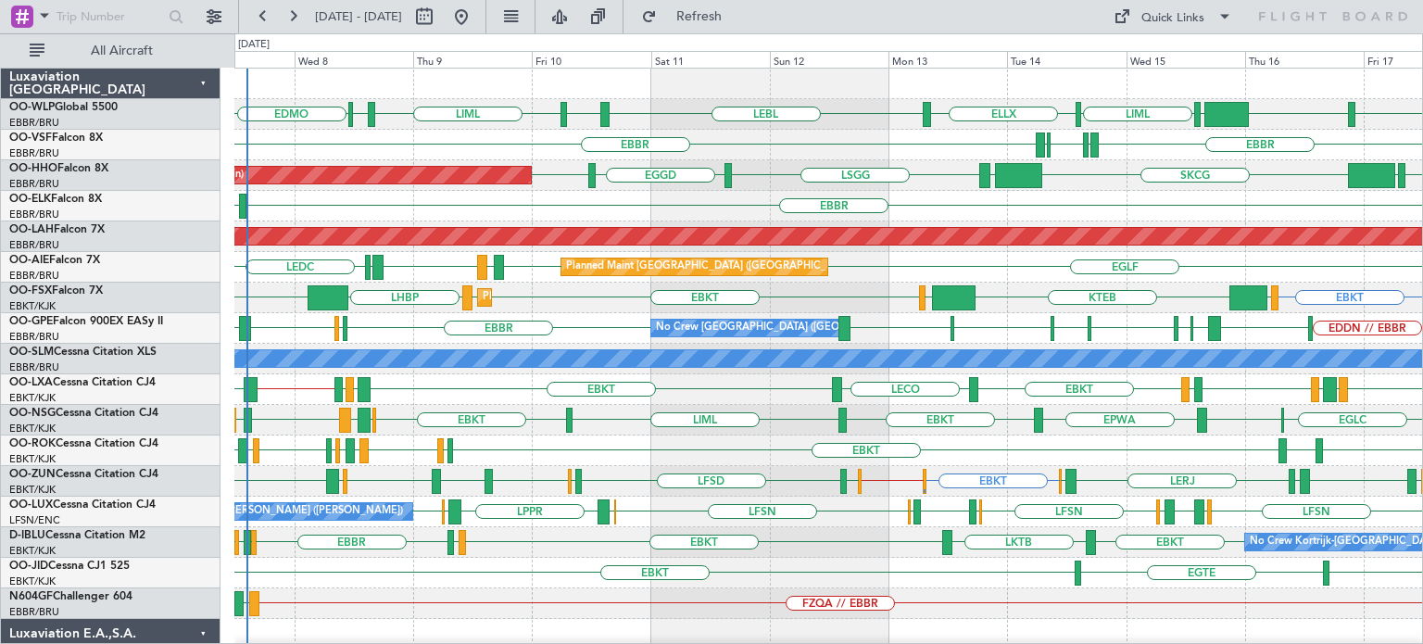
click at [765, 445] on div "EBKT LFLX EBKT LIRQ EGGW EBKT LFBD LFMN EBKT LPPT LERJ" at bounding box center [828, 450] width 1188 height 31
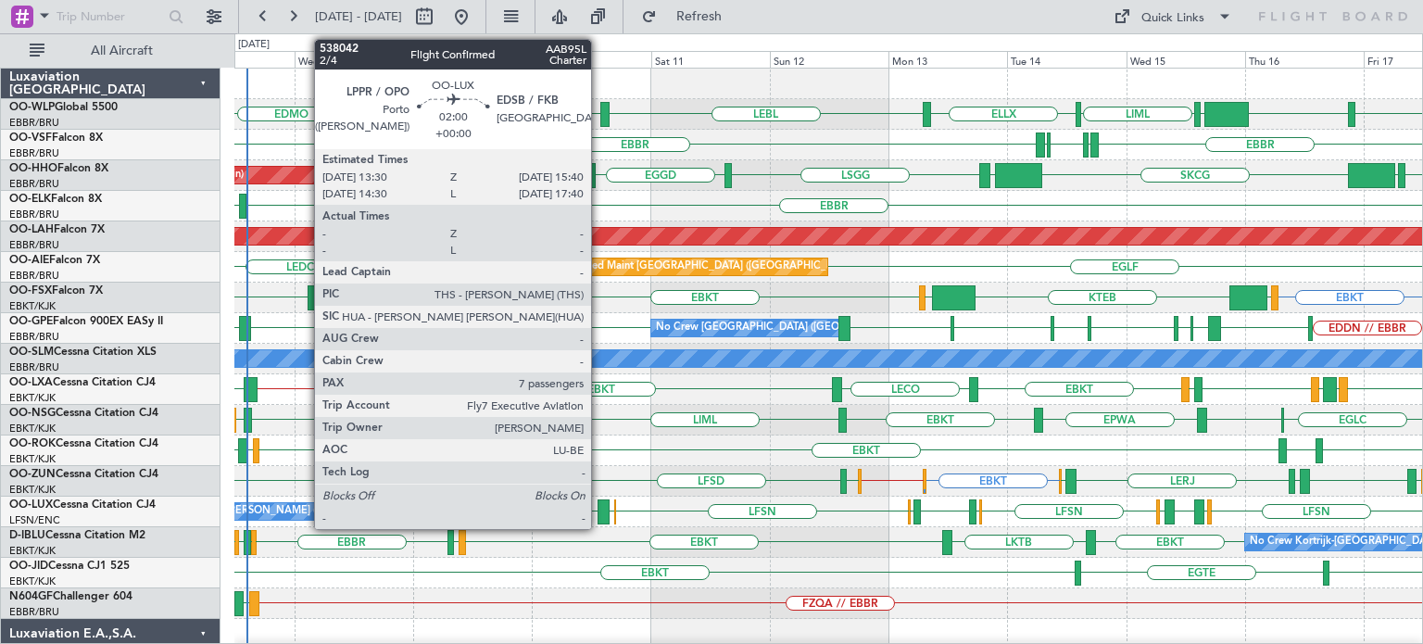
click at [599, 506] on div at bounding box center [603, 511] width 11 height 25
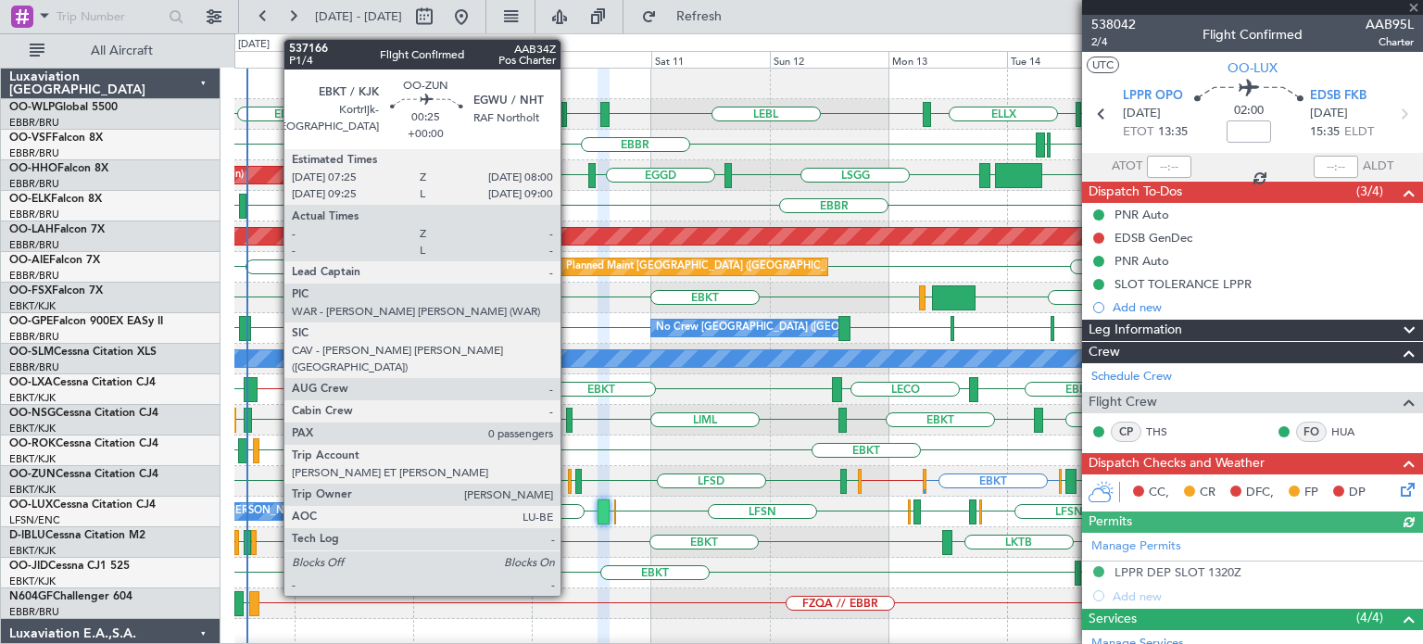
click at [569, 475] on div at bounding box center [570, 481] width 4 height 25
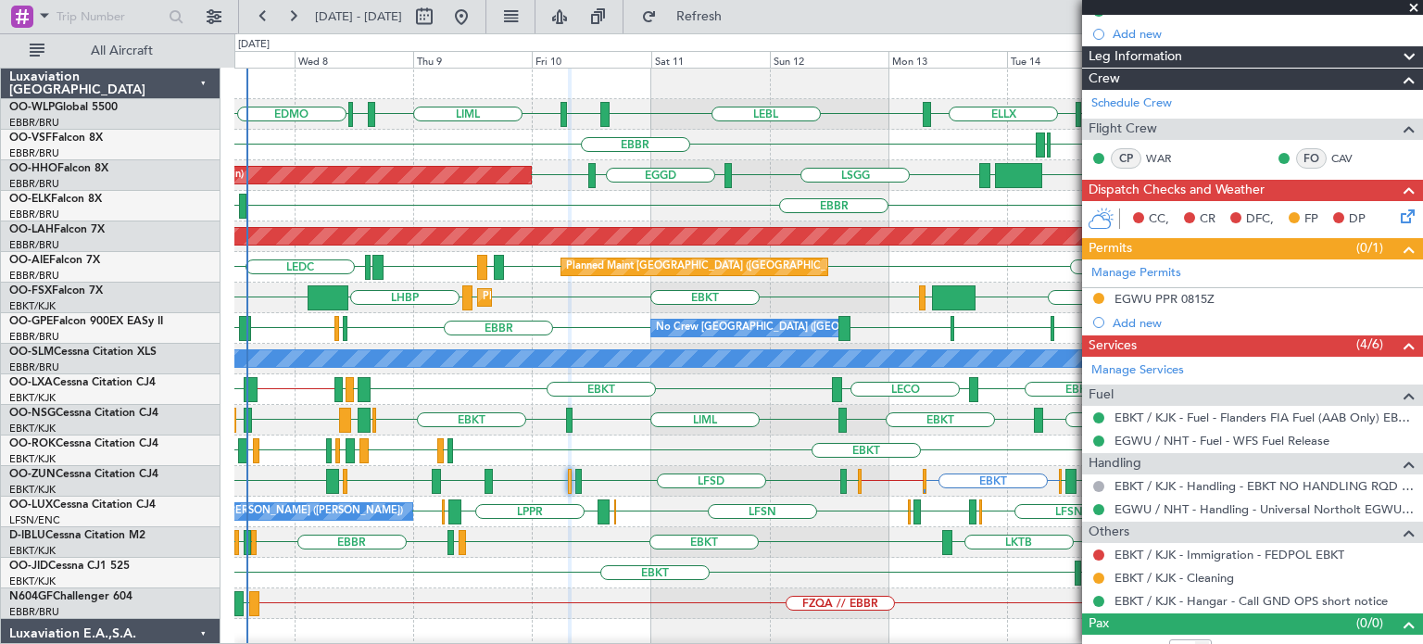
scroll to position [291, 0]
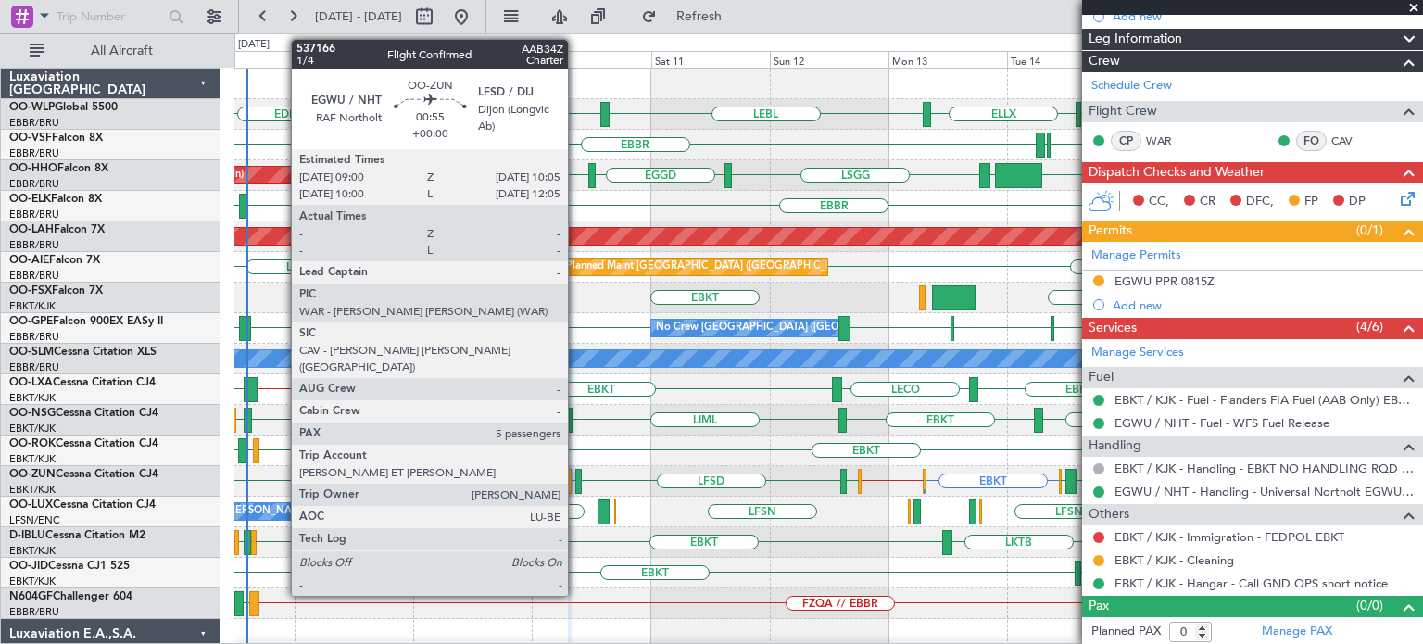
click at [576, 479] on div at bounding box center [578, 481] width 6 height 25
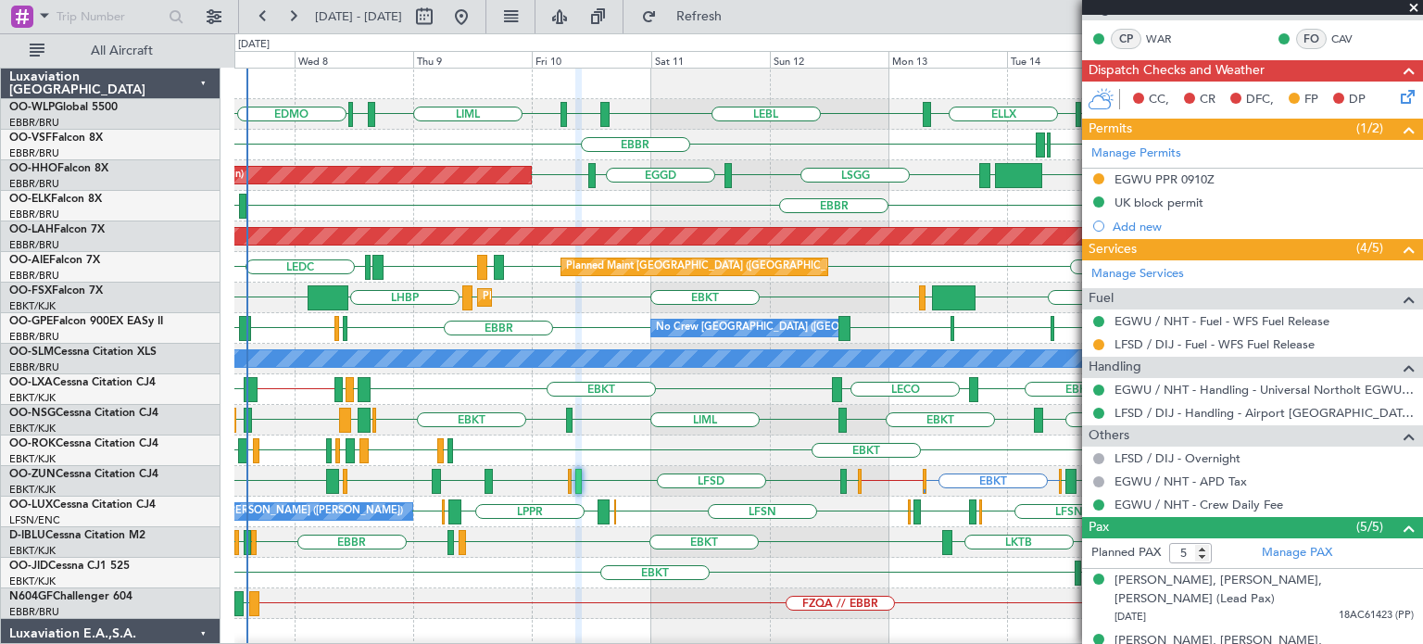
scroll to position [359, 0]
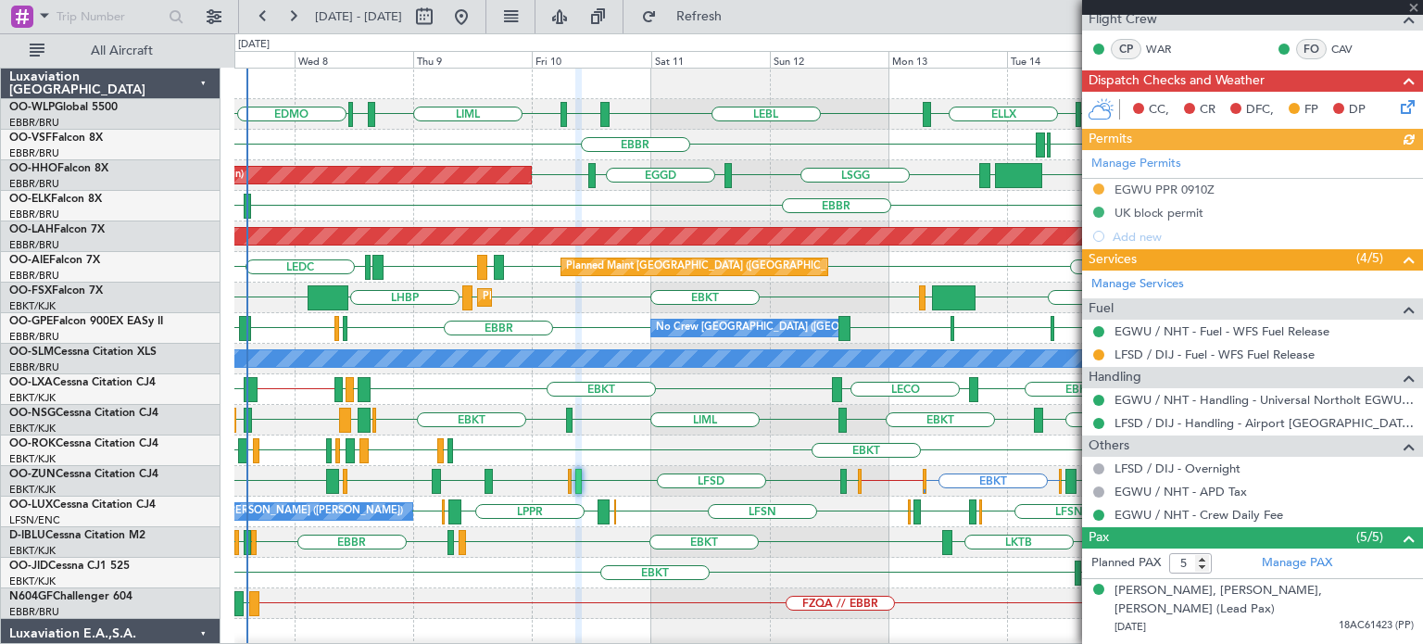
click at [1415, 6] on div at bounding box center [1252, 7] width 341 height 15
click at [1413, 4] on span at bounding box center [1414, 8] width 19 height 17
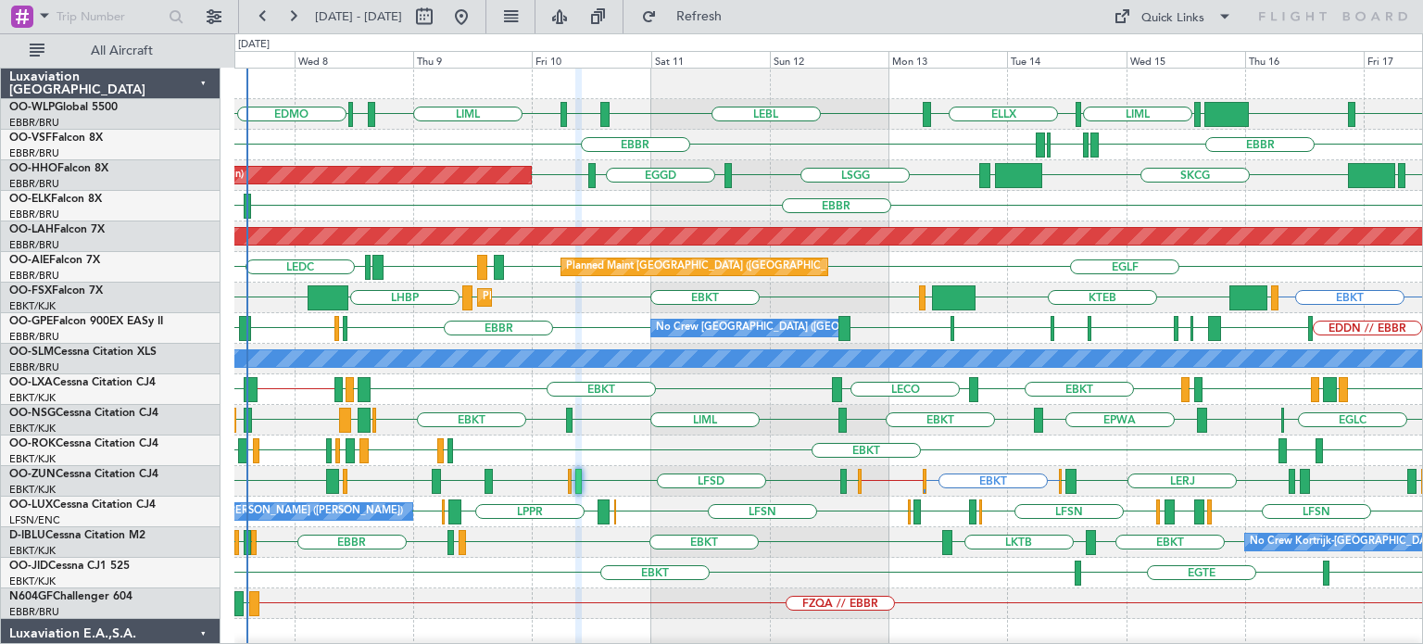
type input "0"
click at [733, 470] on div "EBKT EBKT // EGWU LFMD EBKT [PERSON_NAME] LERJ EBOS LIMP EBKT EGGW LIBP [GEOGRA…" at bounding box center [828, 481] width 1188 height 31
click at [561, 310] on div "EBKT LOWS KTEB LHBP KTEB LIMC EBKT EBKT Planned Maint [GEOGRAPHIC_DATA]-[GEOGRA…" at bounding box center [828, 298] width 1188 height 31
click at [822, 131] on div "EBBR LIRP LFMN [GEOGRAPHIC_DATA] LIRP" at bounding box center [828, 145] width 1188 height 31
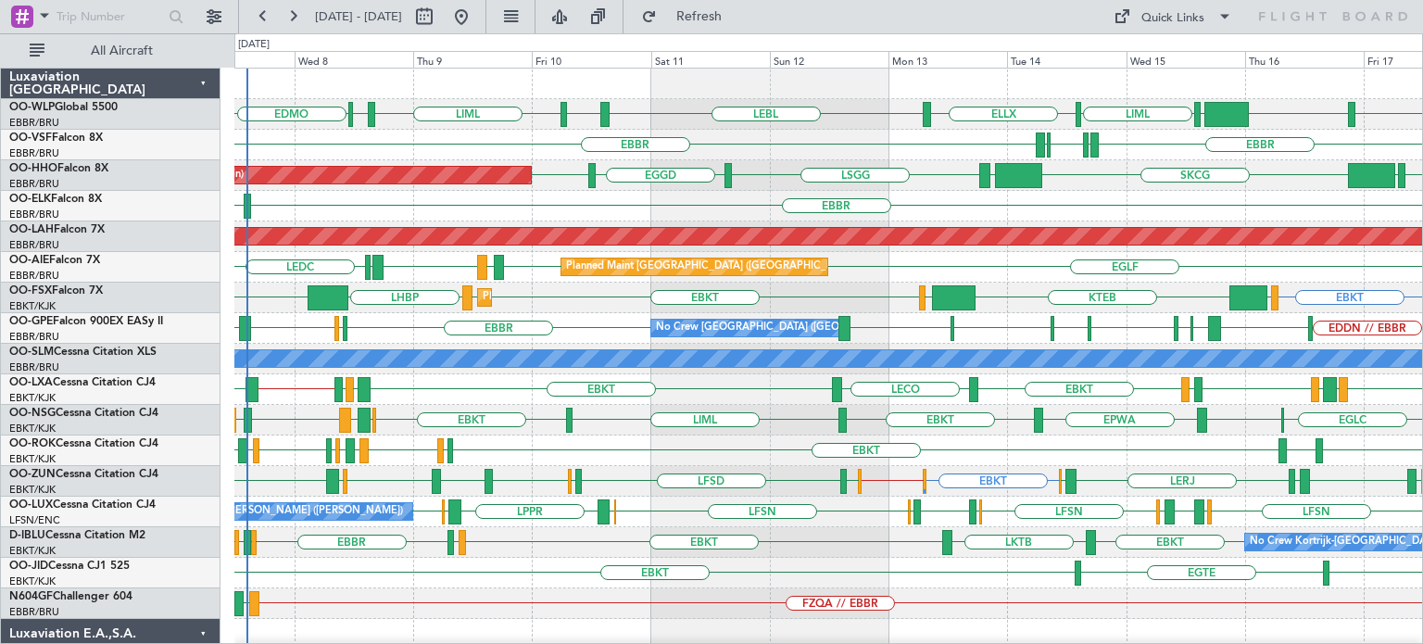
click at [798, 154] on div "EBBR [GEOGRAPHIC_DATA] LIRP LFMN LIRP" at bounding box center [828, 145] width 1188 height 31
click at [680, 447] on div "EBKT LFLX EBKT LIRQ EGGW EBKT LFBD LFMN EBKT LPPT LERJ" at bounding box center [828, 450] width 1188 height 31
click at [305, 320] on div "EBBR LFST [GEOGRAPHIC_DATA] [GEOGRAPHIC_DATA] EDDN // EBBR [GEOGRAPHIC_DATA] LW…" at bounding box center [828, 328] width 1188 height 31
click at [810, 167] on div "Planned Maint Geneva (Cointrin) SKCG [GEOGRAPHIC_DATA] [GEOGRAPHIC_DATA] EGGD […" at bounding box center [828, 175] width 1188 height 31
click at [619, 299] on div "EBKT LOWS KTEB LIMC EBKT EBKT LHBP KTEB Planned Maint [GEOGRAPHIC_DATA]-[GEOGRA…" at bounding box center [828, 298] width 1188 height 31
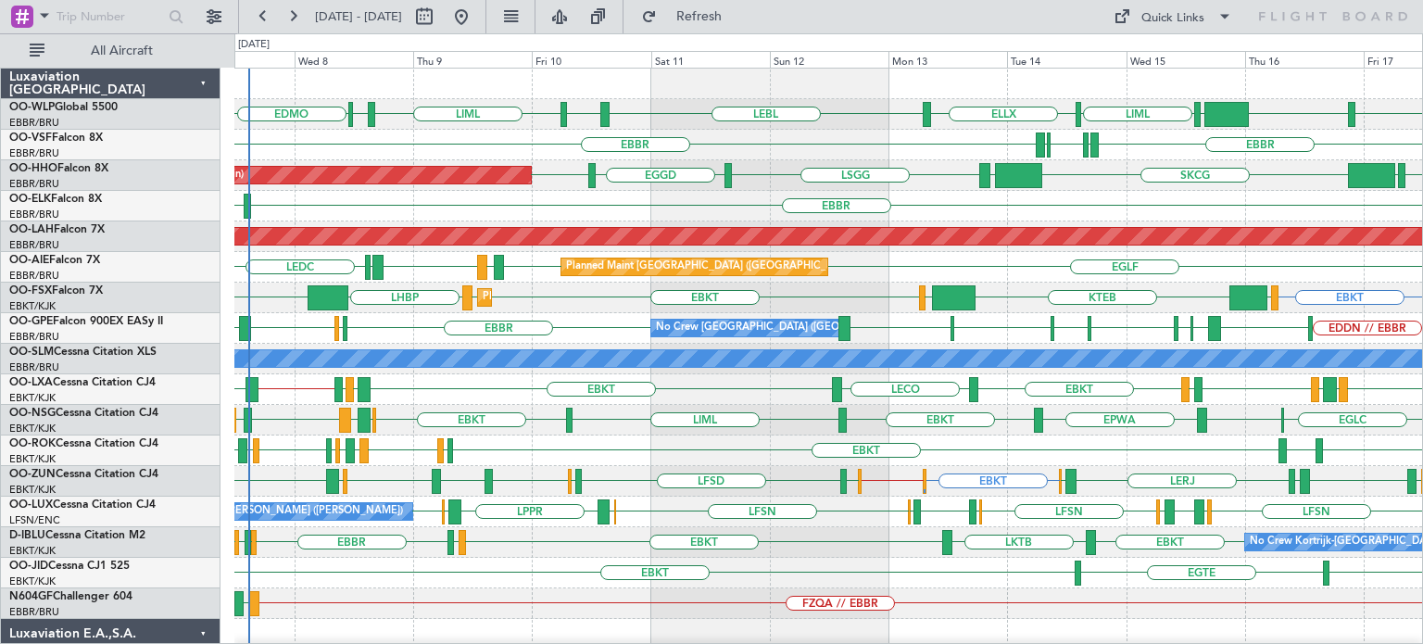
click at [771, 166] on div "LSGG EGGD SKCG [GEOGRAPHIC_DATA] [GEOGRAPHIC_DATA] EGGD [GEOGRAPHIC_DATA] Plann…" at bounding box center [828, 175] width 1188 height 31
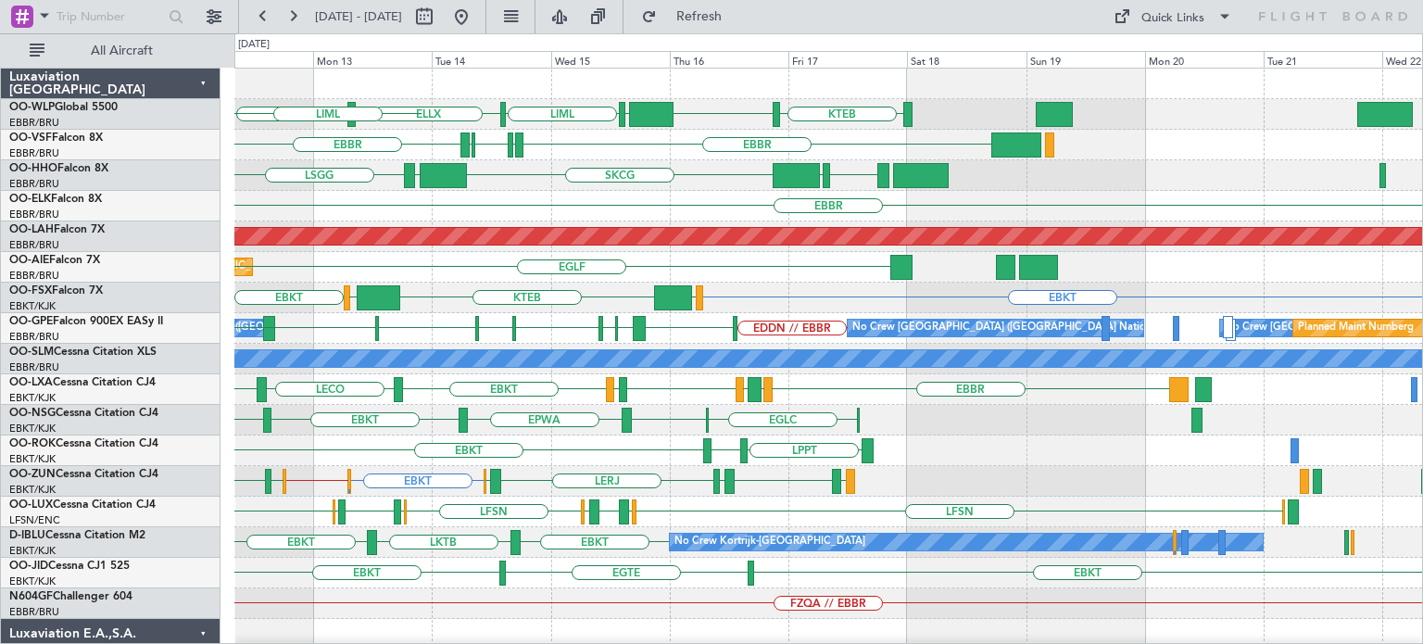
click at [424, 564] on div "EBKT [GEOGRAPHIC_DATA] EBKT No Crew" at bounding box center [828, 573] width 1188 height 31
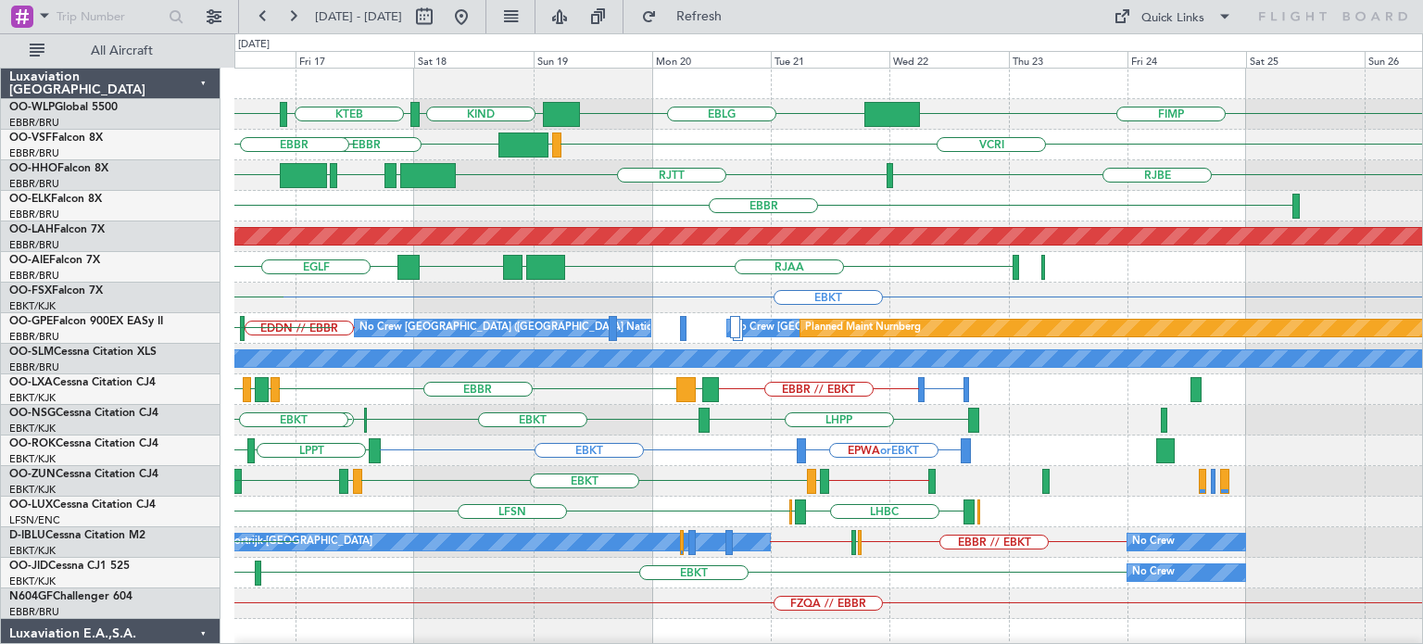
click at [495, 503] on div "FIMP EBLG KIND KTEB KIND EBLG LIML ELLX VCRI VRMU [GEOGRAPHIC_DATA] LFMN LIRP L…" at bounding box center [828, 619] width 1188 height 1101
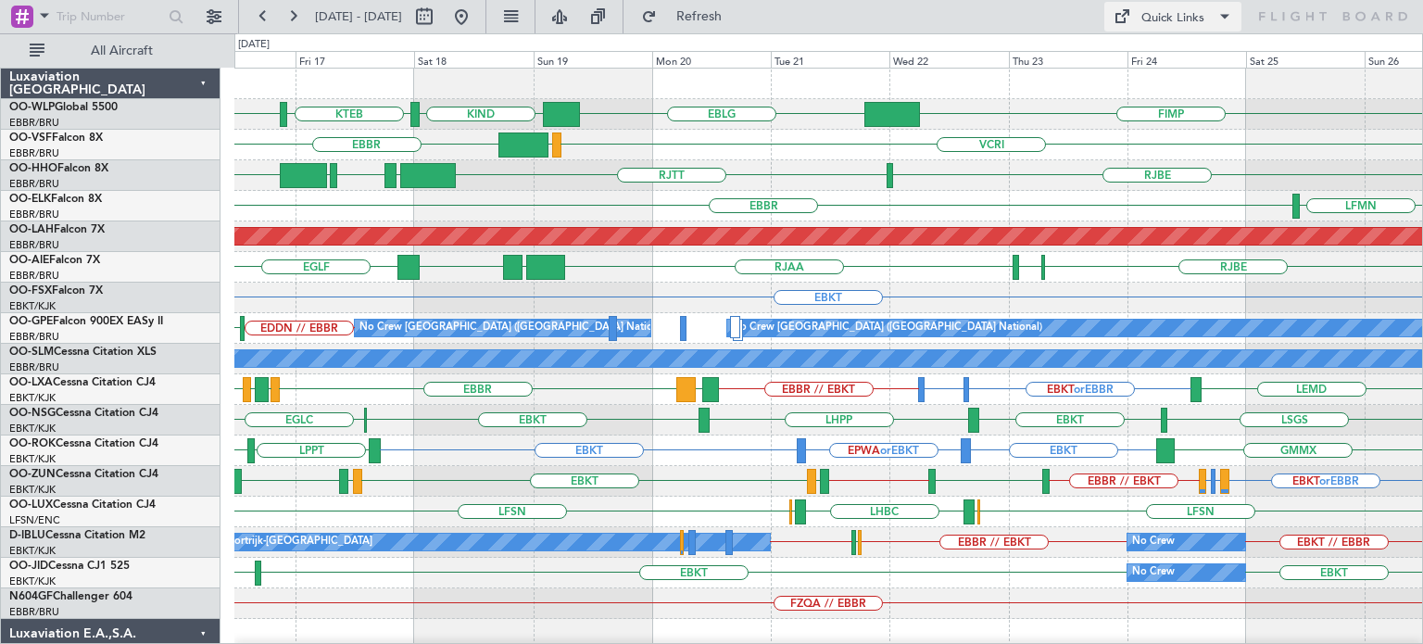
click at [1142, 6] on button "Quick Links" at bounding box center [1172, 17] width 137 height 30
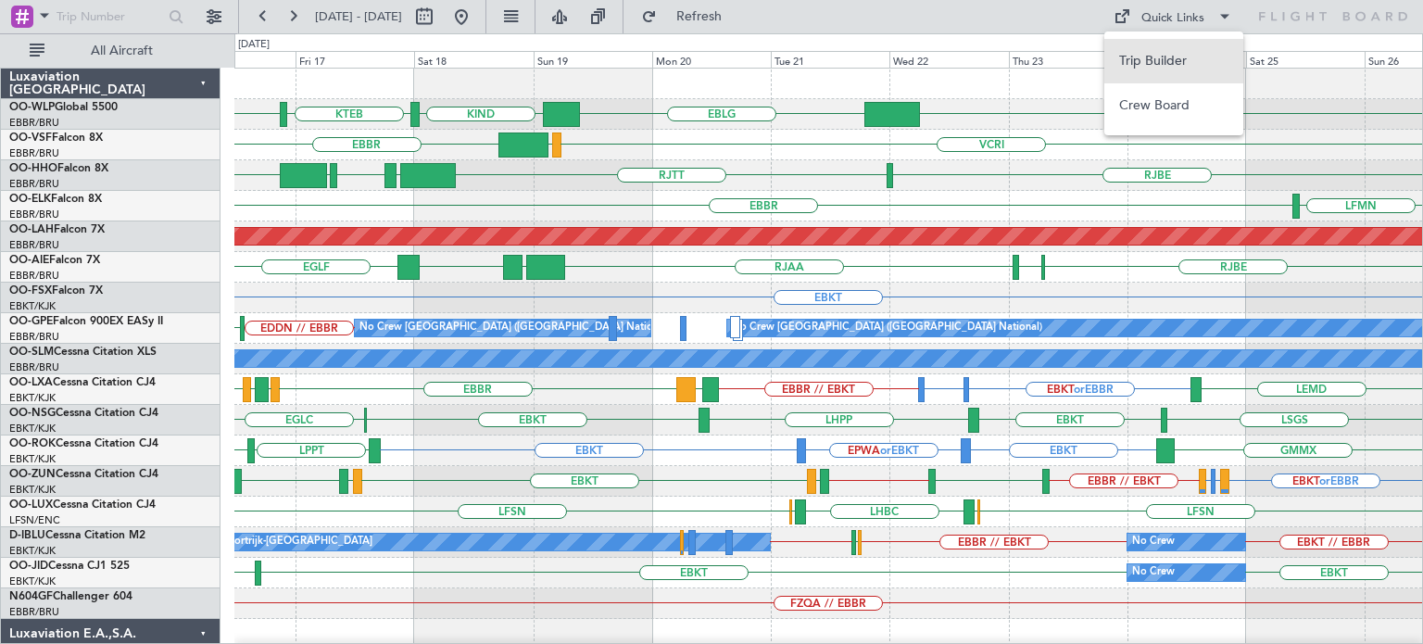
click at [1167, 61] on button "Trip Builder" at bounding box center [1173, 61] width 139 height 44
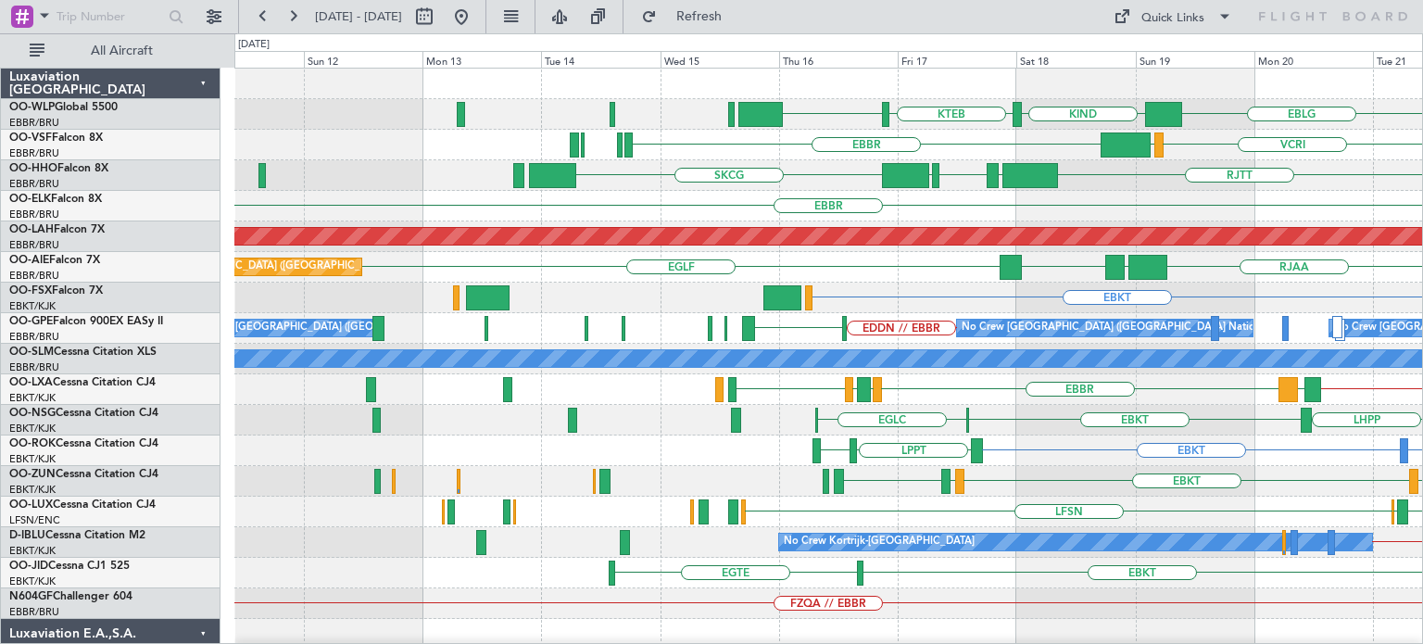
click at [996, 283] on div "EBLG KIND KTEB KIND FIMP VCRI VRMU [GEOGRAPHIC_DATA] [GEOGRAPHIC_DATA] LROP [GE…" at bounding box center [828, 619] width 1188 height 1101
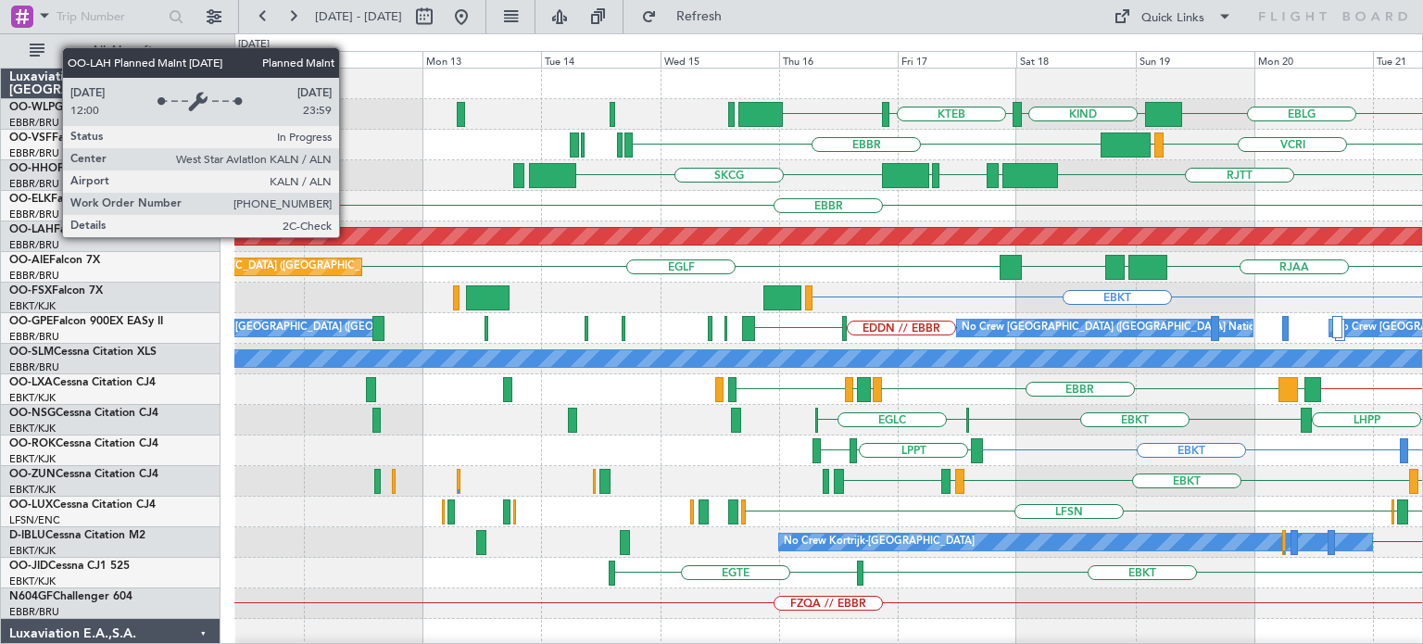
click at [783, 309] on div "EBLG KIND KTEB KIND FIMP VCRI VRMU [GEOGRAPHIC_DATA] [GEOGRAPHIC_DATA] LROP [GE…" at bounding box center [828, 619] width 1188 height 1101
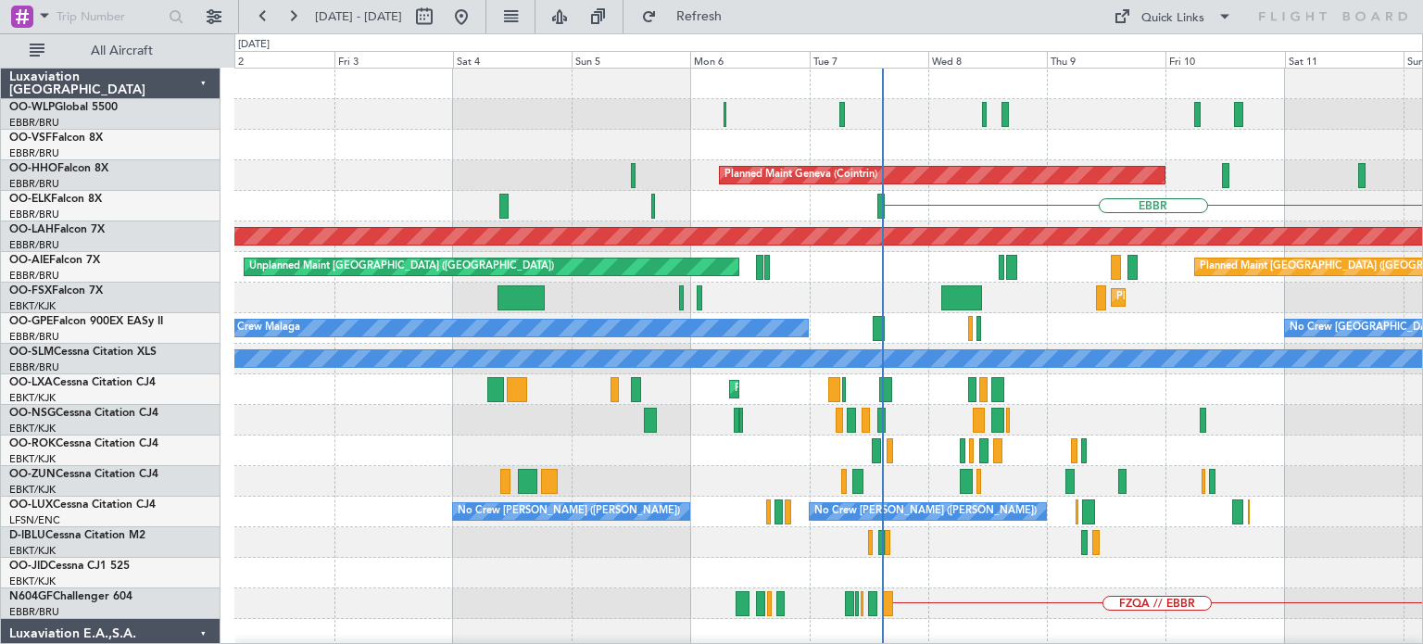
click at [841, 435] on div "Planned Maint Geneva (Cointrin) SKCG [GEOGRAPHIC_DATA] Planned [GEOGRAPHIC_DATA…" at bounding box center [828, 619] width 1188 height 1101
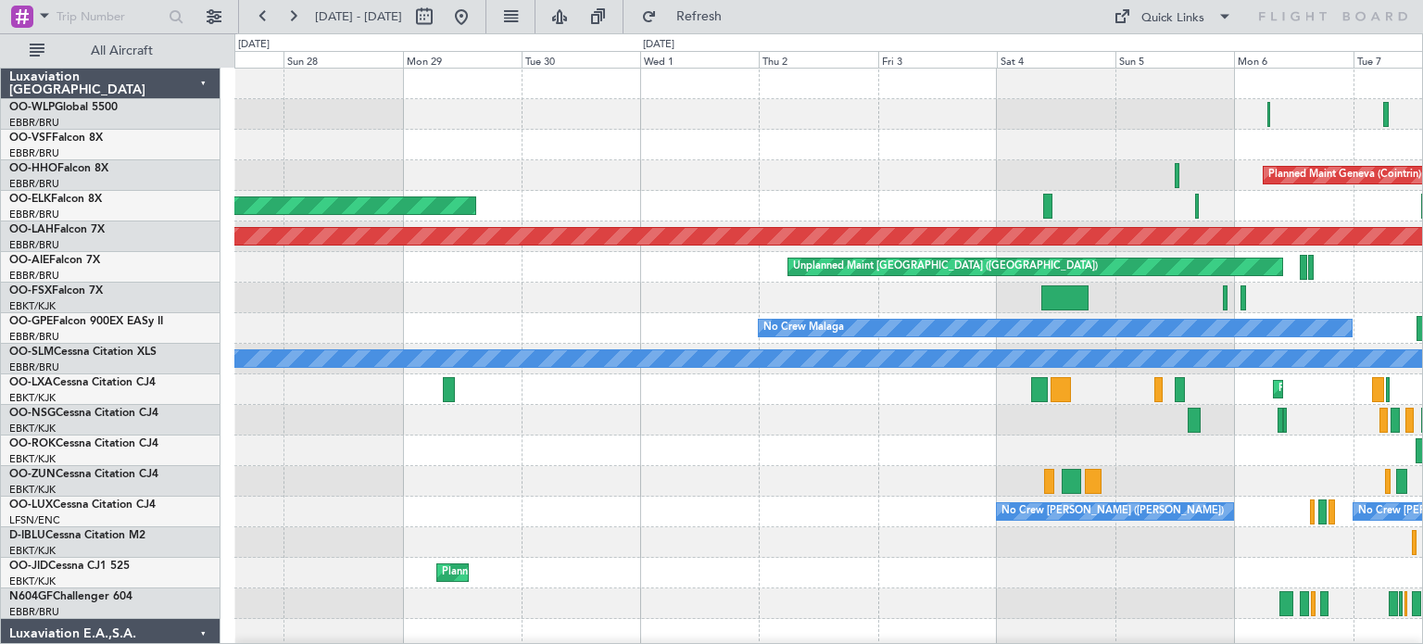
click at [980, 518] on div "Planned Maint Geneva (Cointrin) Planned Maint Geneva ([GEOGRAPHIC_DATA]) Planne…" at bounding box center [828, 619] width 1188 height 1101
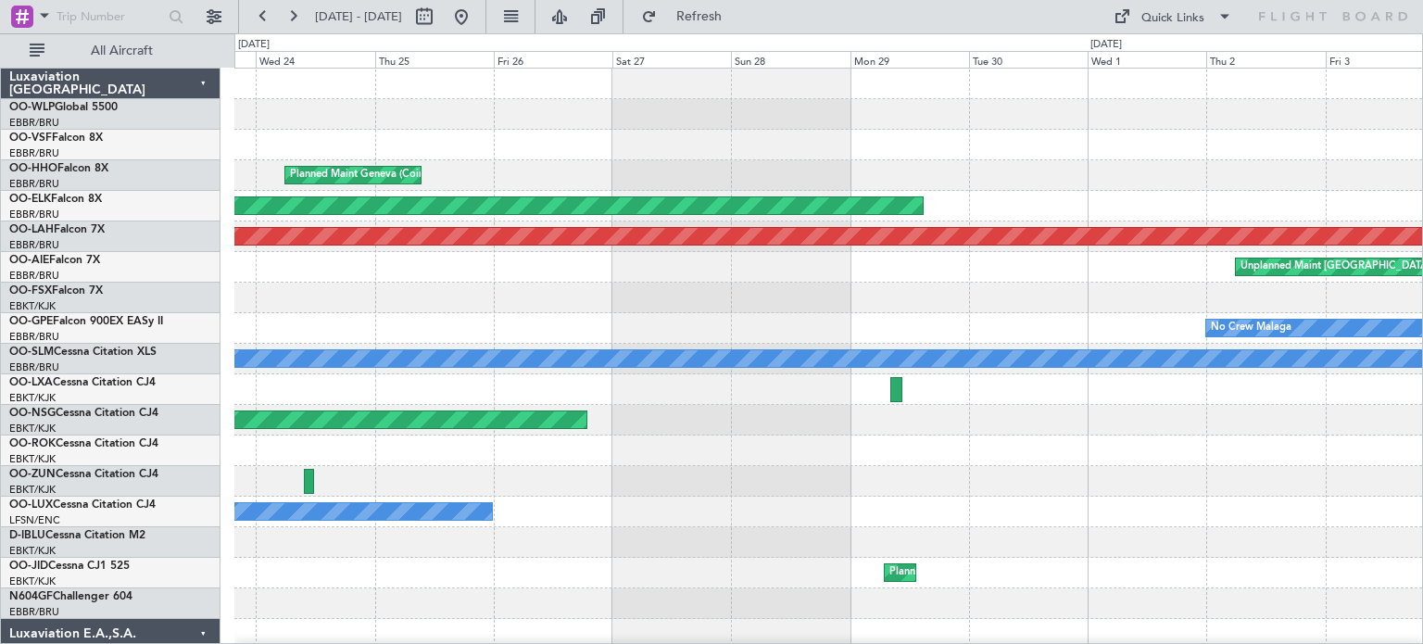
click at [952, 561] on div "Planned Maint Geneva (Cointrin) Planned Maint Geneva ([GEOGRAPHIC_DATA]) Planne…" at bounding box center [828, 619] width 1188 height 1101
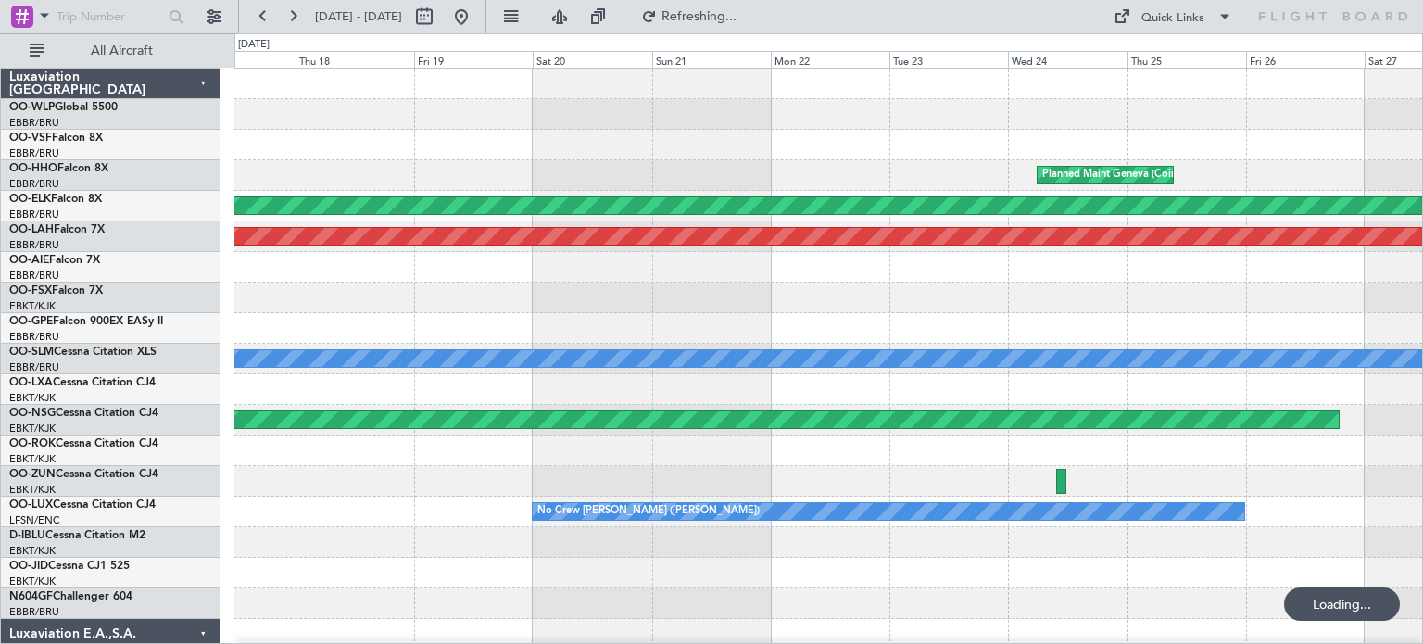
click at [1123, 394] on div "Planned Maint Geneva (Cointrin) Planned Maint [GEOGRAPHIC_DATA]-[GEOGRAPHIC_DAT…" at bounding box center [828, 573] width 1188 height 1009
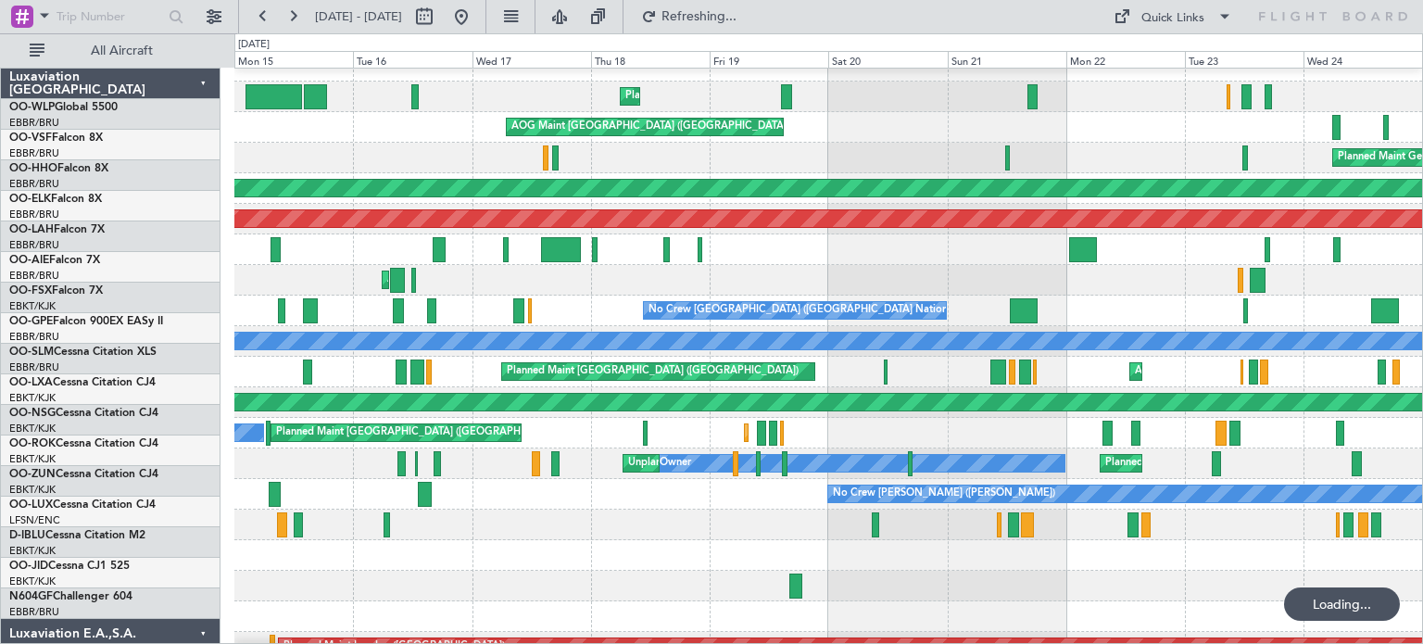
scroll to position [18, 0]
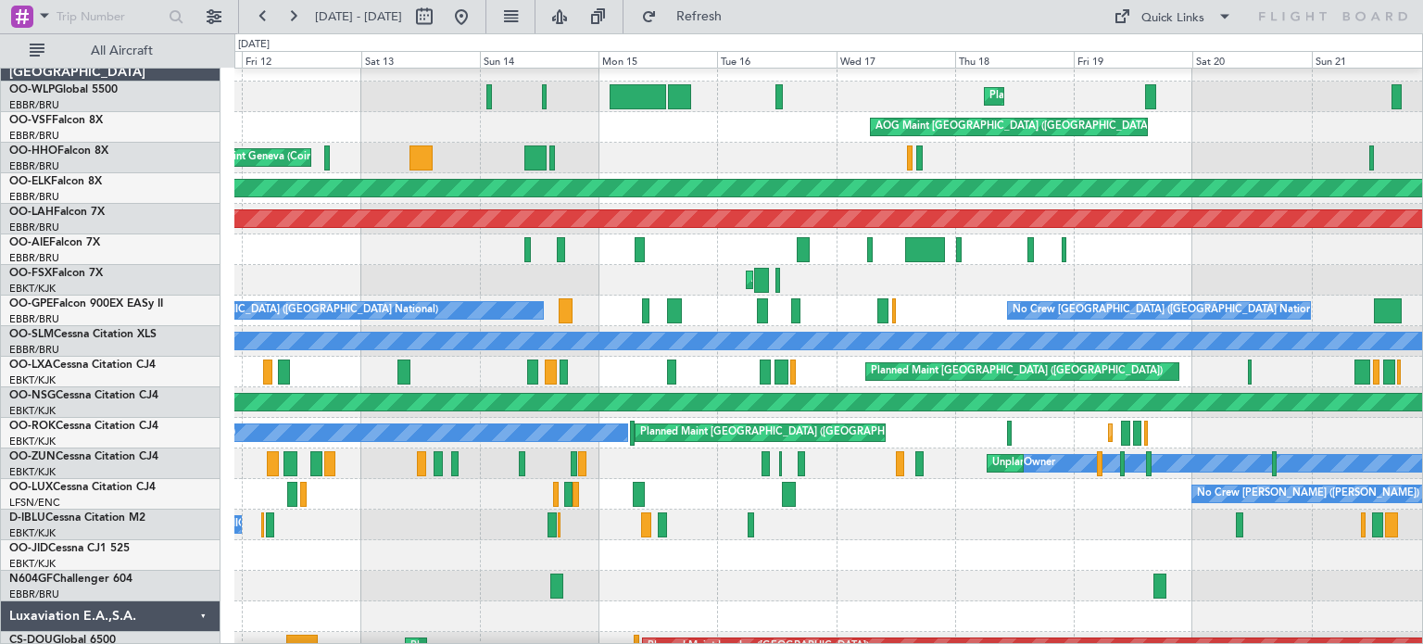
click at [911, 507] on div "No Crew [PERSON_NAME] ([PERSON_NAME]) No Crew [PERSON_NAME] ([PERSON_NAME])" at bounding box center [828, 494] width 1188 height 31
click at [734, 19] on span "Refresh" at bounding box center [700, 16] width 78 height 13
click at [476, 17] on button at bounding box center [462, 17] width 30 height 30
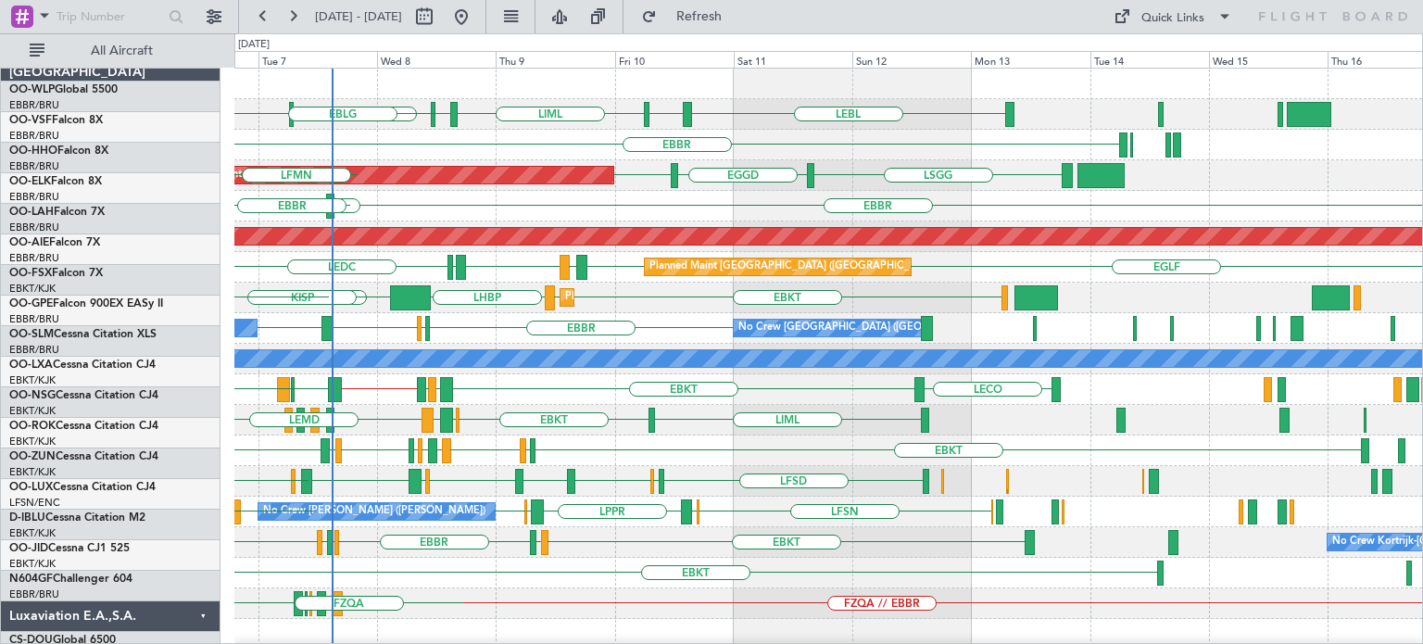
scroll to position [0, 0]
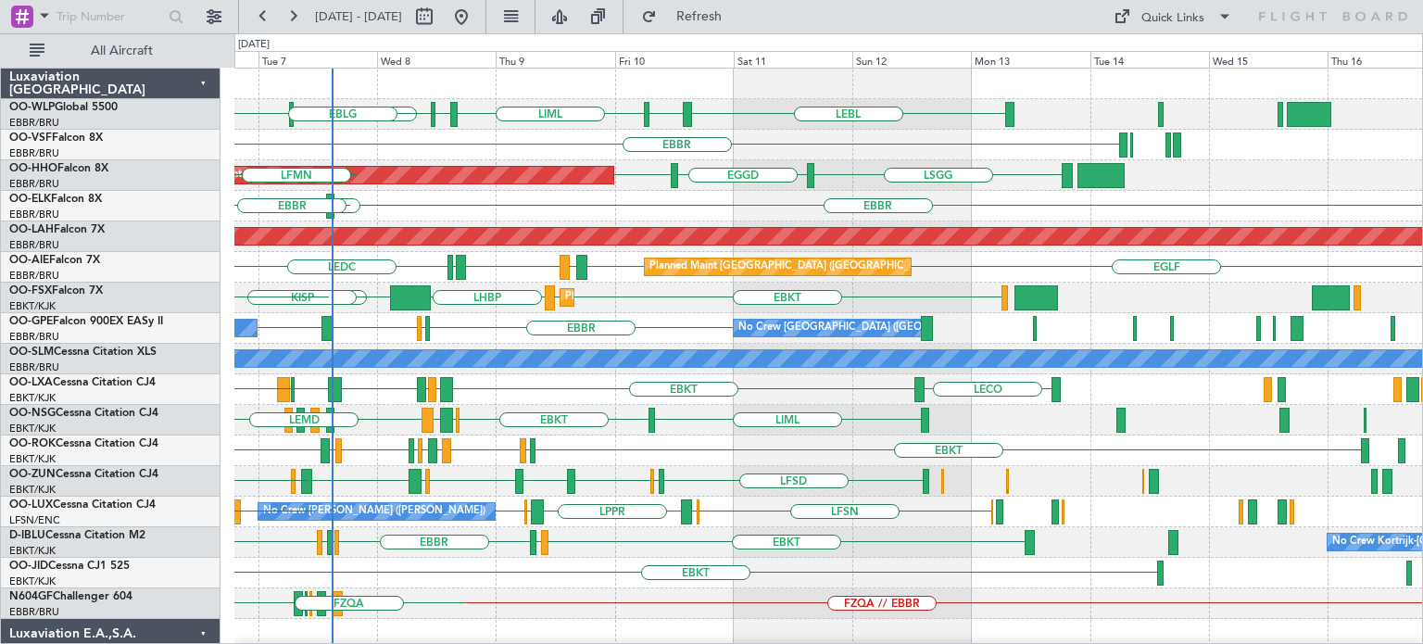
click at [871, 487] on div "LIML EDDP EDMO ELLX LEBL EBLG EBLG [GEOGRAPHIC_DATA] [GEOGRAPHIC_DATA] EGGD [GE…" at bounding box center [828, 573] width 1188 height 1009
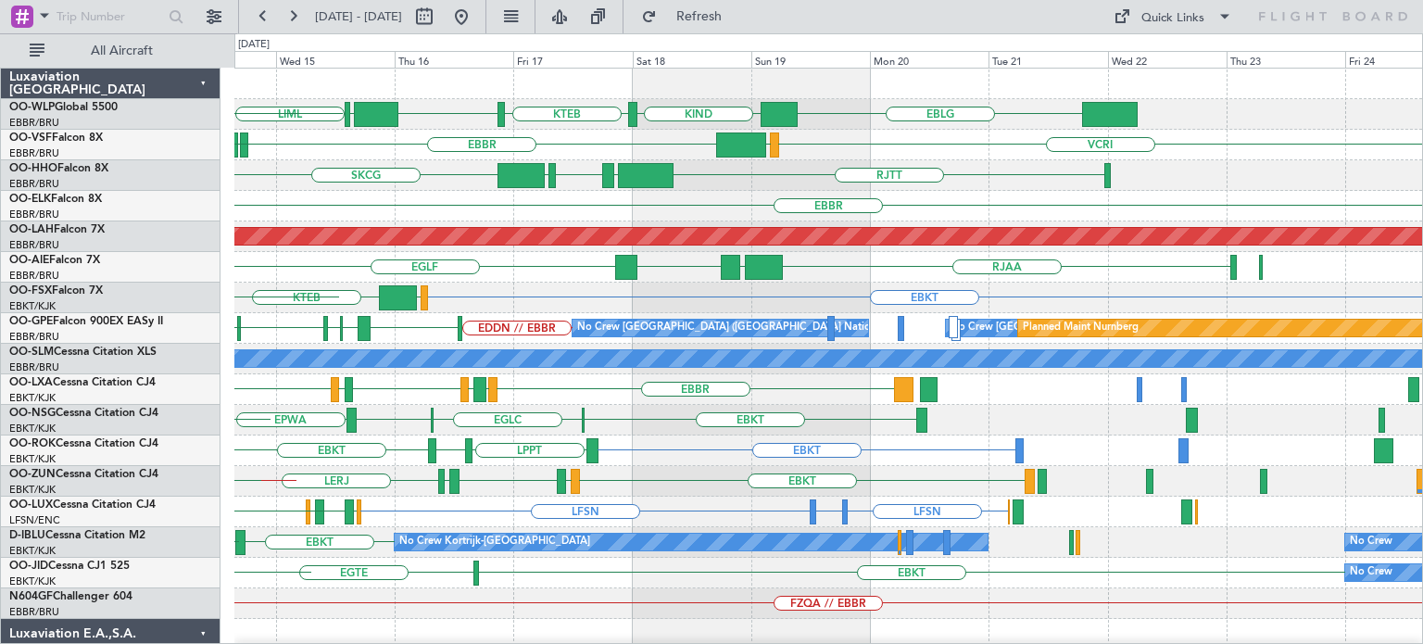
click at [548, 285] on div "EBLG KIND KTEB KIND EBLG LIML ELLX LEBL VCRI VRMU [GEOGRAPHIC_DATA] LIRP LIRP L…" at bounding box center [828, 619] width 1188 height 1101
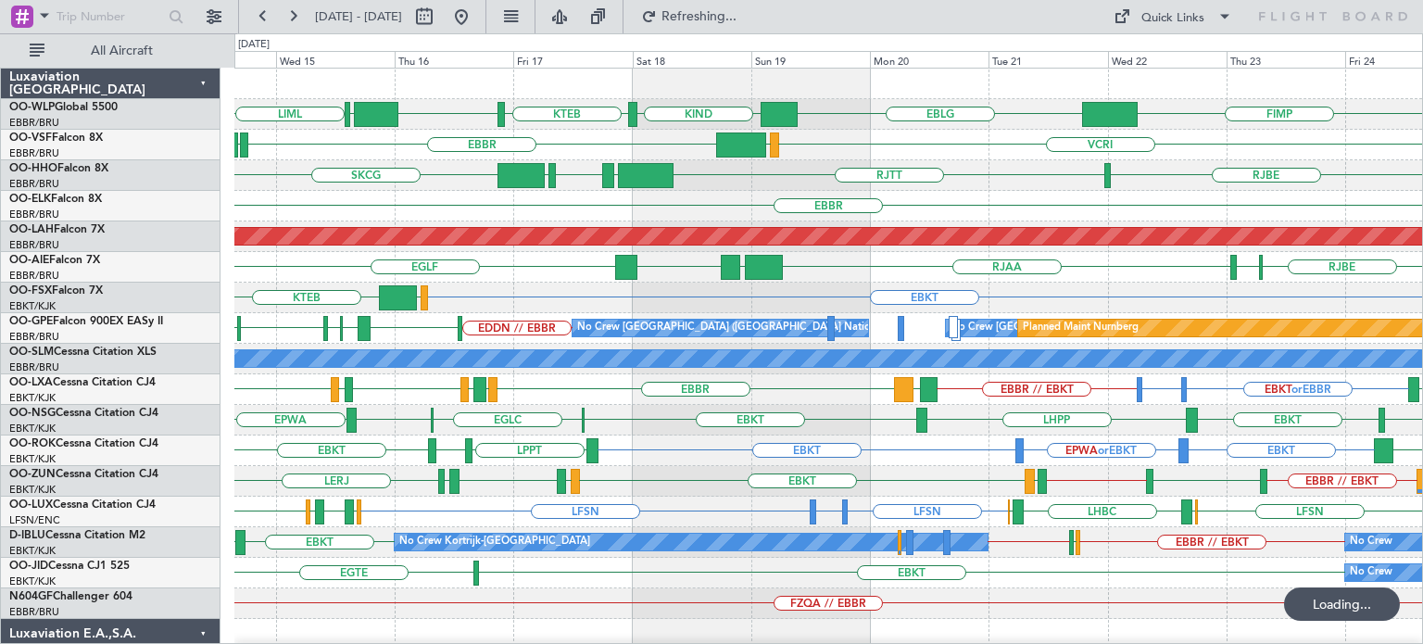
click at [865, 434] on div "EBKT [GEOGRAPHIC_DATA] EBKT EPWA LSGS EBKT LHPP" at bounding box center [828, 420] width 1188 height 31
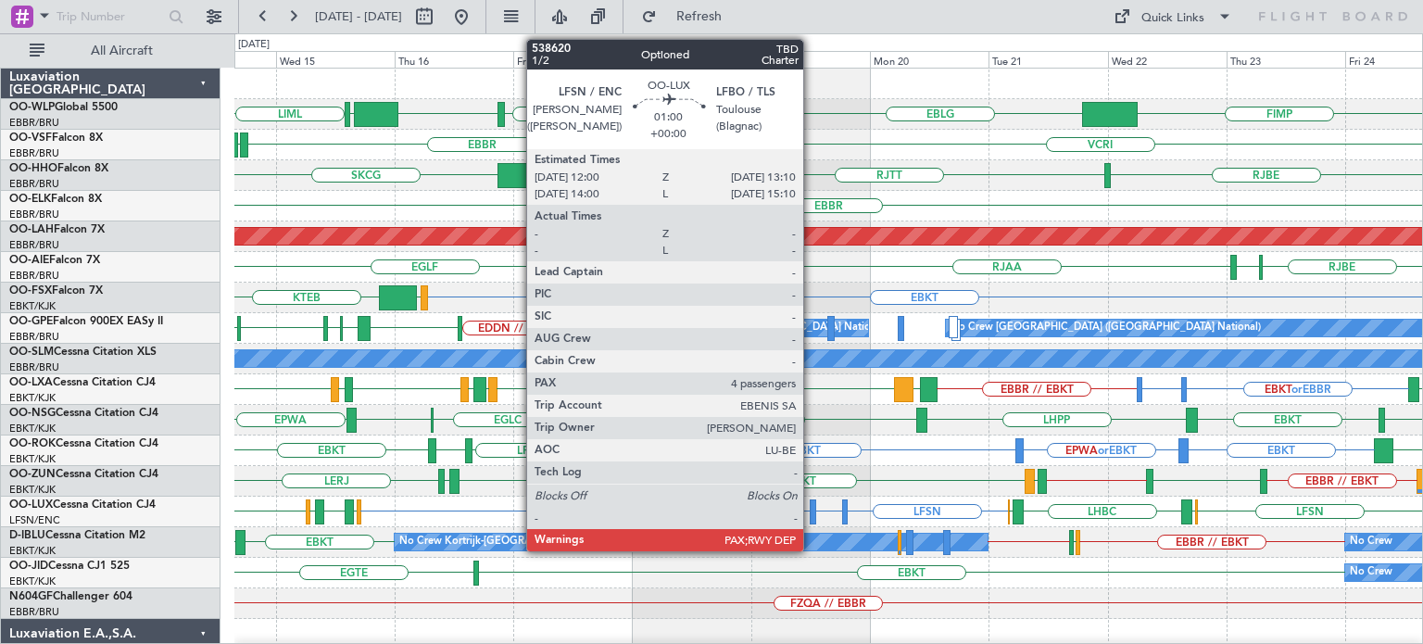
click at [812, 504] on div at bounding box center [813, 511] width 6 height 25
click at [811, 506] on div at bounding box center [813, 511] width 6 height 25
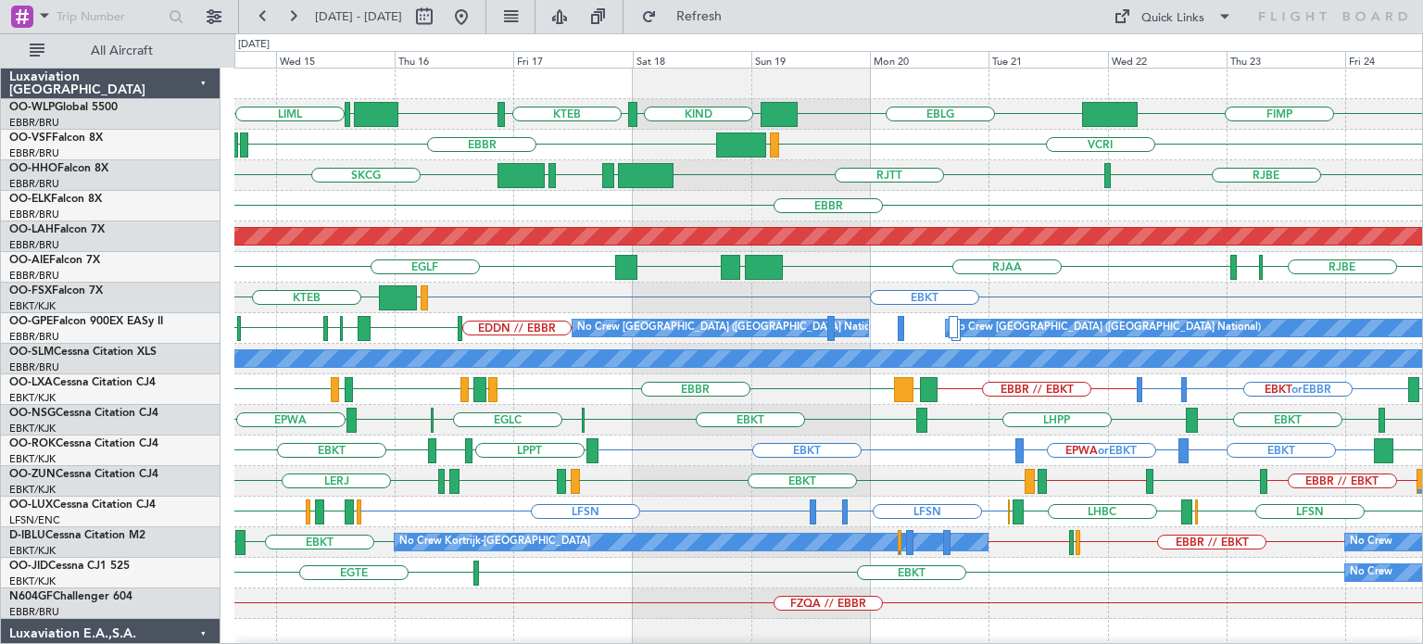
click at [863, 108] on div "FIMP EBLG KIND KTEB KIND EBLG LIML" at bounding box center [828, 114] width 1188 height 31
click at [944, 199] on div "EBBR" at bounding box center [828, 206] width 1188 height 31
click at [476, 25] on button at bounding box center [462, 17] width 30 height 30
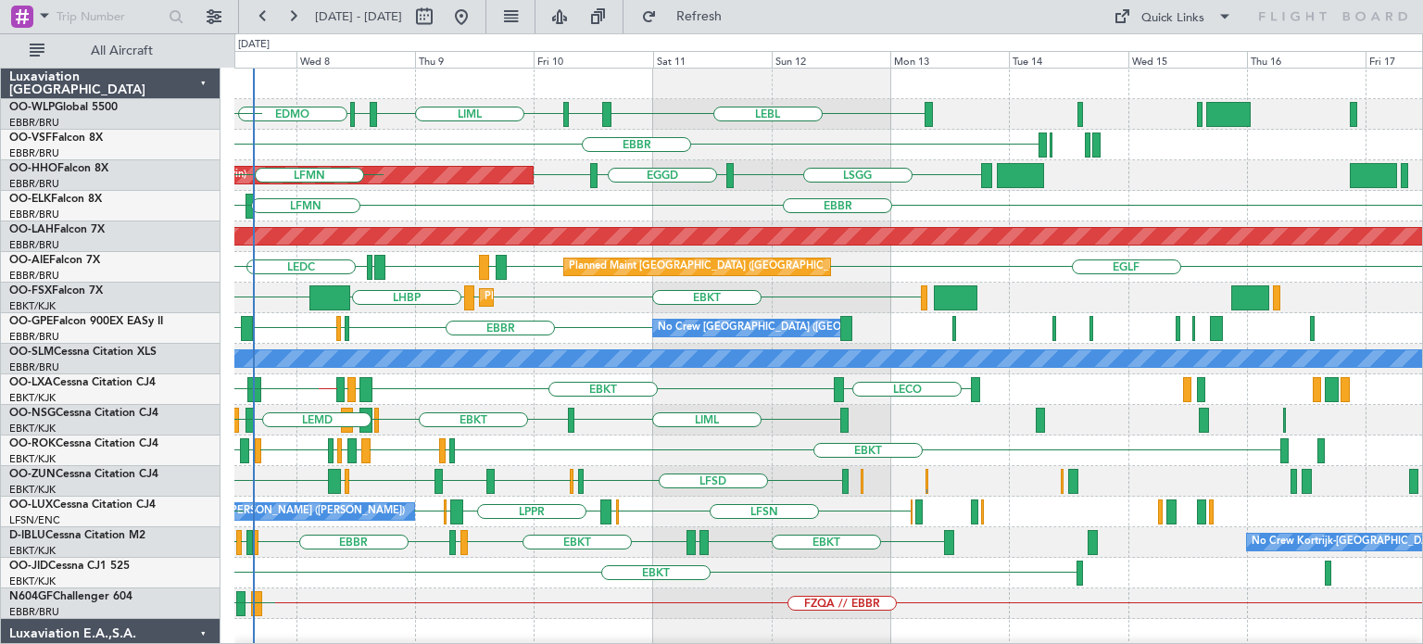
click at [519, 535] on div "LEBL EBLG LIML EDDP EDMO ELLX EBLG [GEOGRAPHIC_DATA] [GEOGRAPHIC_DATA] EGGD [GE…" at bounding box center [828, 573] width 1188 height 1009
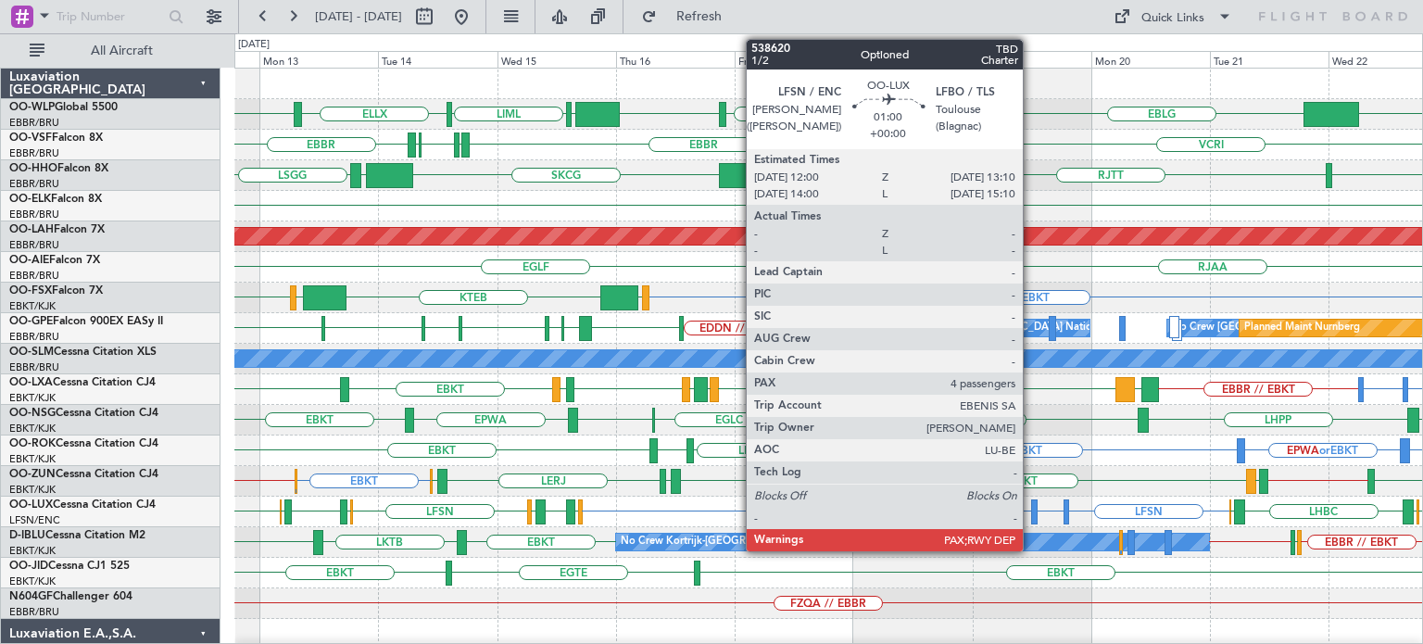
click at [1031, 511] on div at bounding box center [1034, 511] width 6 height 25
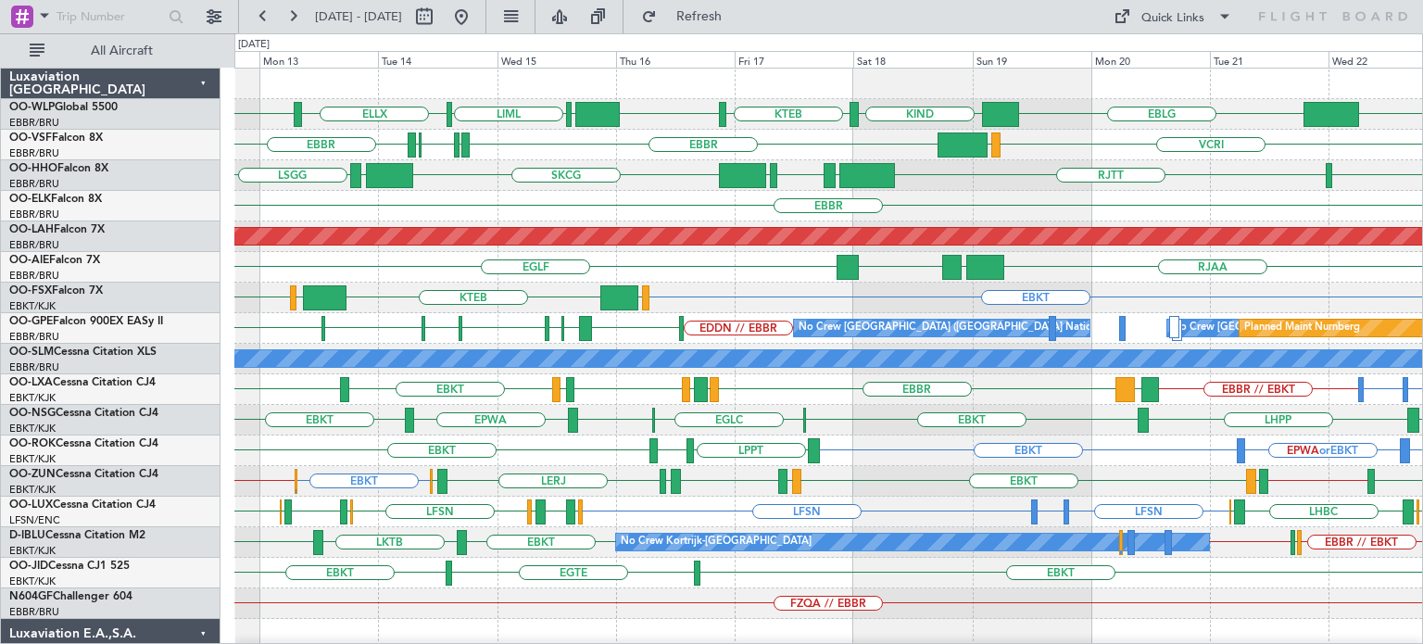
click at [670, 131] on div "VCRI VRMU [GEOGRAPHIC_DATA] LIRP LFMN LIRP [GEOGRAPHIC_DATA]" at bounding box center [828, 145] width 1188 height 31
click at [476, 14] on button at bounding box center [462, 17] width 30 height 30
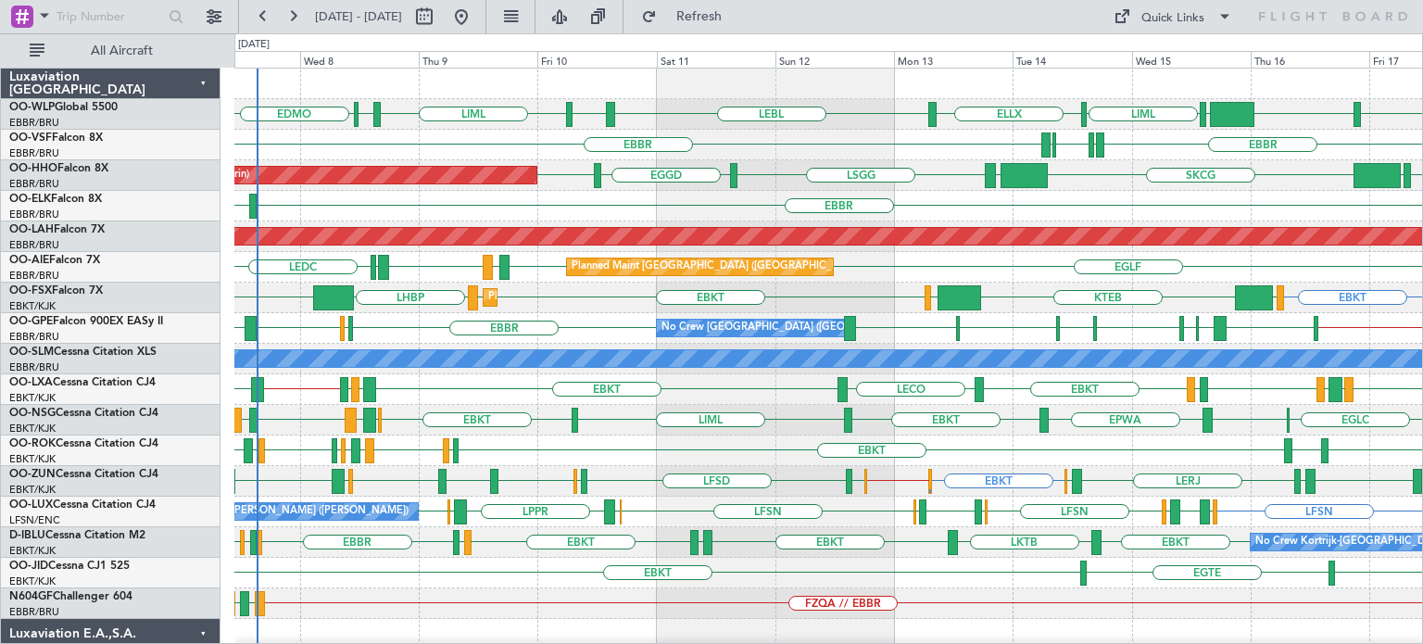
click at [314, 315] on div "No Crew [GEOGRAPHIC_DATA] ([GEOGRAPHIC_DATA] National) EDDN // EBBR [GEOGRAPHIC…" at bounding box center [828, 328] width 1188 height 31
click at [857, 158] on div "EBBR LIRP LFMN LIRP [GEOGRAPHIC_DATA]" at bounding box center [828, 145] width 1188 height 31
click at [789, 156] on div "EBBR LIRP LFMN LIRP [GEOGRAPHIC_DATA]" at bounding box center [828, 145] width 1188 height 31
click at [771, 446] on div "EBKT LFLX EBKT LIRQ EGGW EBKT LFBD LFMN EBKT LPPT LERJ" at bounding box center [828, 450] width 1188 height 31
click at [807, 575] on div "EBKT EBKT EGTE" at bounding box center [828, 573] width 1188 height 31
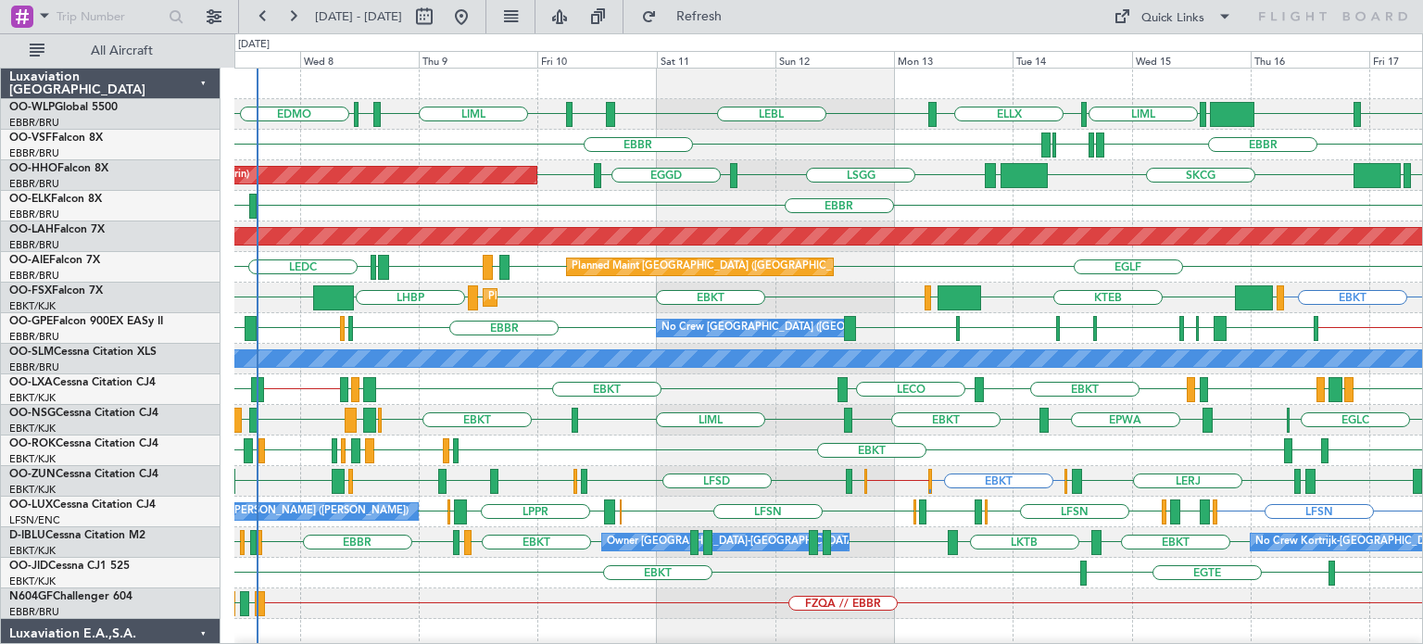
click at [897, 534] on div "LSGS EBBR EGGW EDDK EBKT EBKT LKTB EBKT EBKT No Crew Kortrijk-Wevelgem Owner Ko…" at bounding box center [828, 542] width 1188 height 31
click at [870, 281] on div "EGLF LEMD LEDC EGLF EGLF LEMD Planned Maint London (Farnborough) Unplanned Main…" at bounding box center [828, 267] width 1188 height 31
click at [1023, 286] on div "EBKT LHBP KTEB LOWS KTEB LIMC EBKT EBKT Planned Maint Kortrijk-Wevelgem" at bounding box center [828, 298] width 1188 height 31
click at [608, 308] on div "EBKT KTEB LIMC EBKT EBKT LOWS LHBP KTEB Planned Maint Kortrijk-Wevelgem" at bounding box center [828, 298] width 1188 height 31
